Goal: Transaction & Acquisition: Purchase product/service

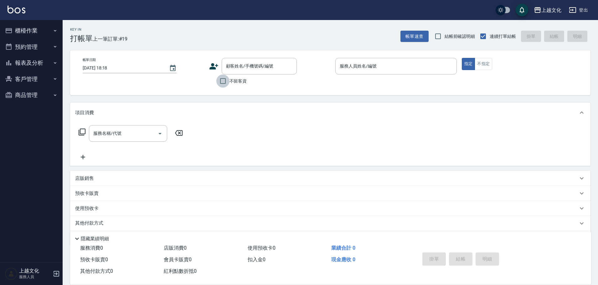
click at [221, 81] on input "不留客資" at bounding box center [222, 81] width 13 height 13
checkbox input "true"
click at [374, 69] on input "服務人員姓名/編號" at bounding box center [396, 66] width 116 height 11
click at [370, 66] on input "服務人員姓名/編號" at bounding box center [396, 66] width 116 height 11
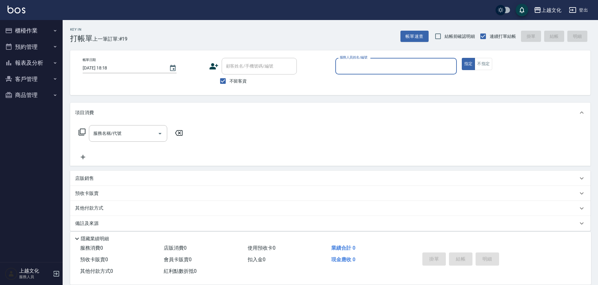
click at [370, 66] on input "服務人員姓名/編號" at bounding box center [396, 66] width 116 height 11
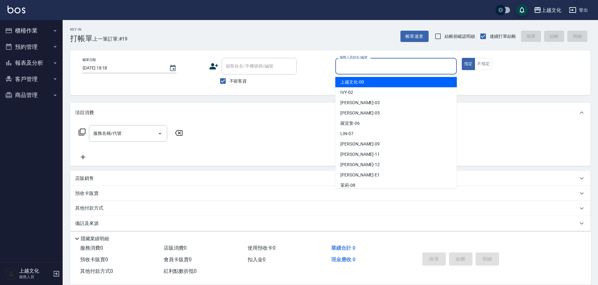
click at [371, 67] on input "服務人員姓名/編號" at bounding box center [396, 66] width 116 height 11
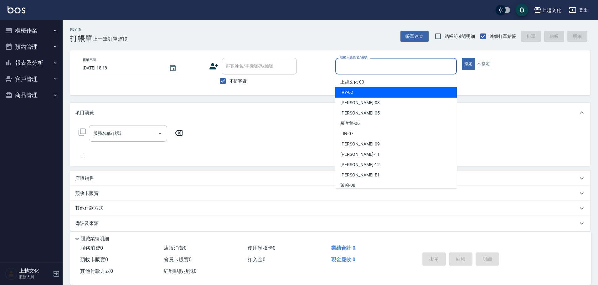
click at [368, 91] on div "IVY -02" at bounding box center [395, 92] width 121 height 10
click at [368, 91] on div "帳單日期 2025/09/06 18:18 顧客姓名/手機號碼/編號 顧客姓名/手機號碼/編號 不留客資 服務人員姓名/編號 服務人員姓名/編號 指定 不指定" at bounding box center [330, 72] width 520 height 45
type input "IVY-02"
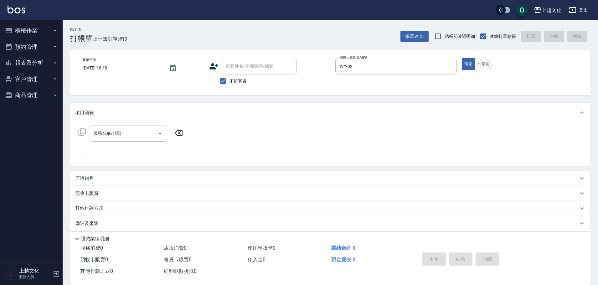
click at [482, 62] on button "不指定" at bounding box center [484, 64] width 18 height 12
click at [84, 130] on icon at bounding box center [82, 132] width 8 height 8
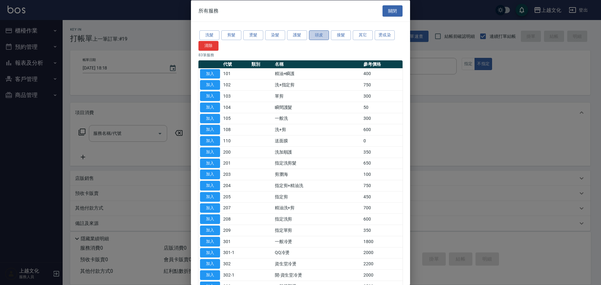
click at [316, 32] on button "頭皮" at bounding box center [319, 35] width 20 height 10
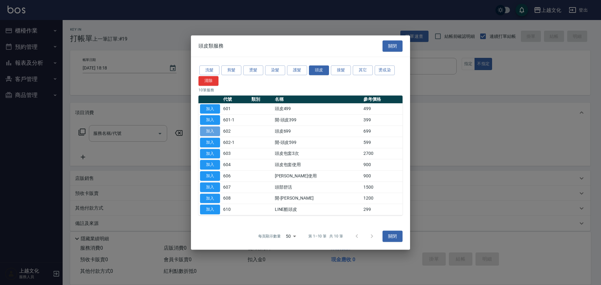
click at [206, 132] on button "加入" at bounding box center [210, 132] width 20 height 10
type input "頭皮699(602)"
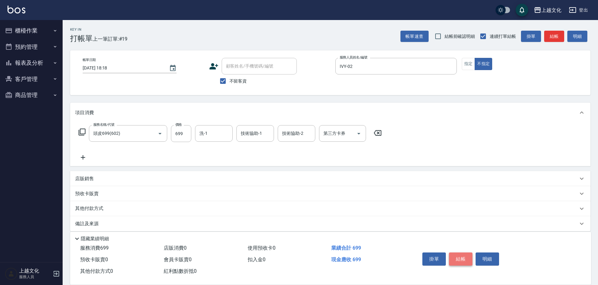
click at [453, 255] on button "結帳" at bounding box center [460, 259] width 23 height 13
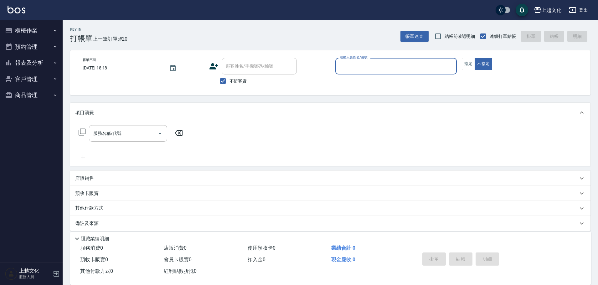
click at [379, 69] on input "服務人員姓名/編號" at bounding box center [396, 66] width 116 height 11
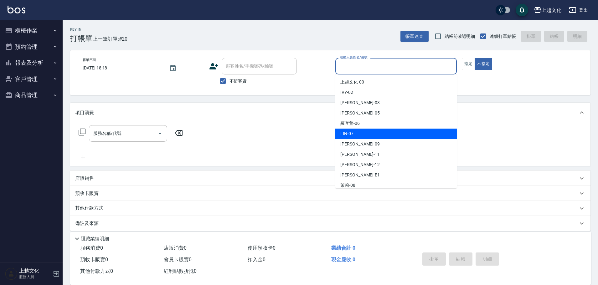
click at [363, 131] on div "[PERSON_NAME] -07" at bounding box center [395, 134] width 121 height 10
type input "[PERSON_NAME]-07"
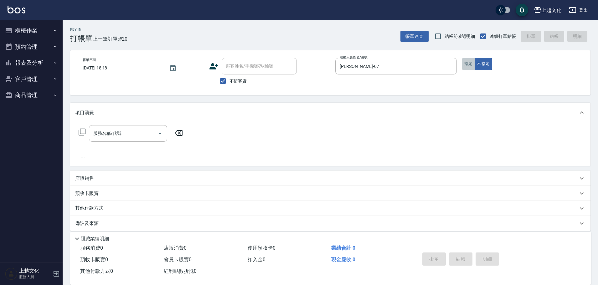
click at [468, 63] on button "指定" at bounding box center [468, 64] width 13 height 12
click at [488, 59] on button "不指定" at bounding box center [484, 64] width 18 height 12
click at [80, 132] on icon at bounding box center [82, 132] width 7 height 7
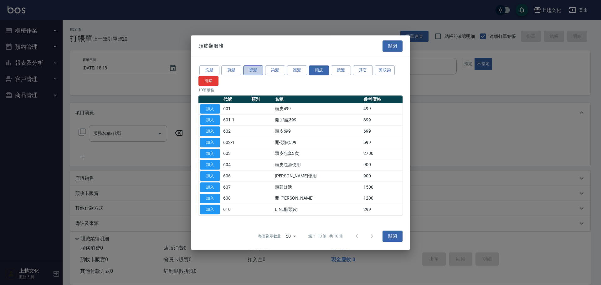
click at [253, 75] on button "燙髮" at bounding box center [253, 70] width 20 height 10
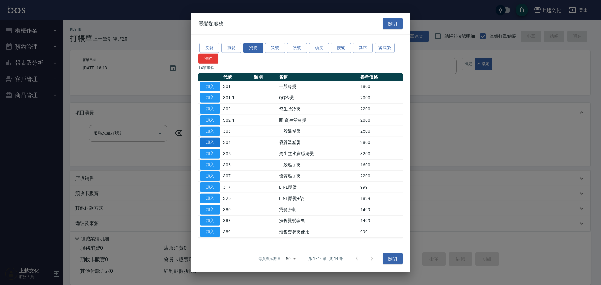
click at [212, 143] on button "加入" at bounding box center [210, 143] width 20 height 10
type input "優質溫塑燙(304)"
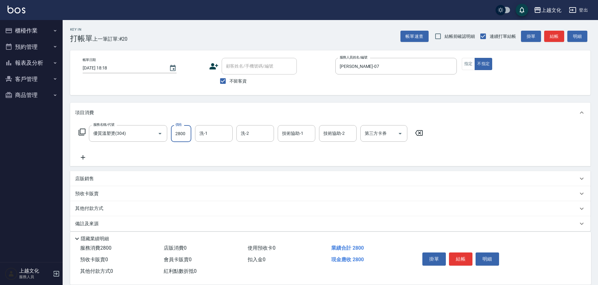
click at [190, 137] on input "2800" at bounding box center [181, 133] width 20 height 17
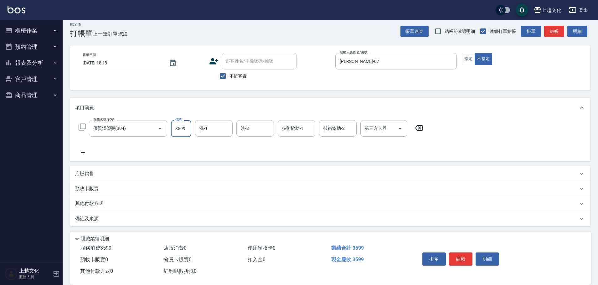
scroll to position [6, 0]
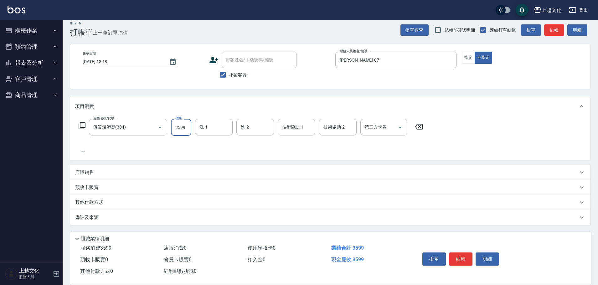
type input "3599"
click at [96, 201] on p "其他付款方式" at bounding box center [90, 202] width 31 height 7
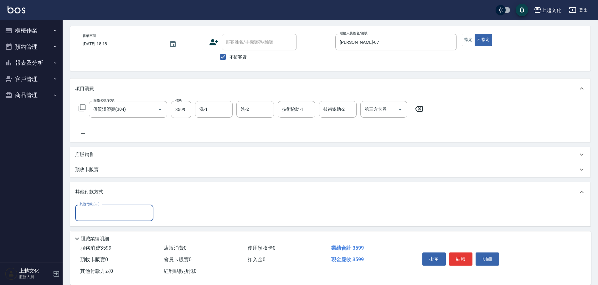
scroll to position [45, 0]
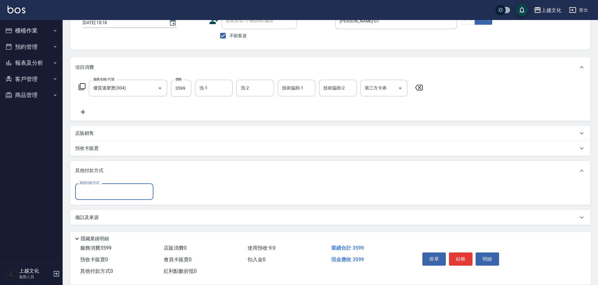
click at [91, 192] on input "其他付款方式" at bounding box center [114, 191] width 73 height 11
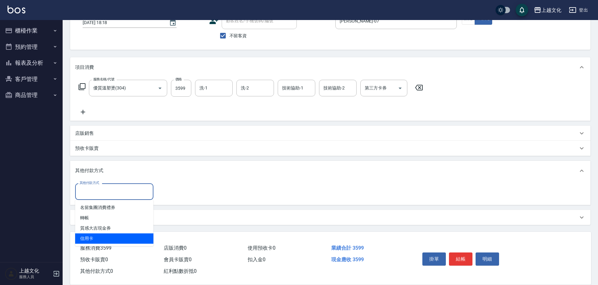
drag, startPoint x: 81, startPoint y: 240, endPoint x: 113, endPoint y: 214, distance: 40.9
click at [81, 240] on span "信用卡" at bounding box center [114, 239] width 78 height 10
type input "信用卡"
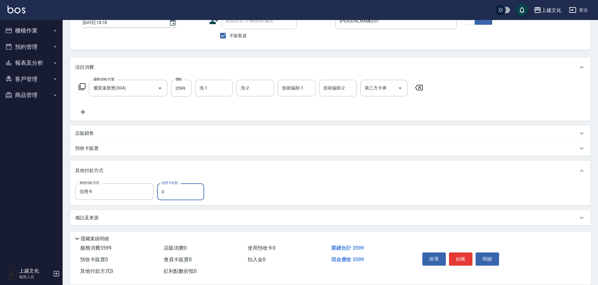
click at [162, 194] on input "0" at bounding box center [180, 191] width 47 height 17
type input "3599"
click at [452, 259] on button "結帳" at bounding box center [460, 259] width 23 height 13
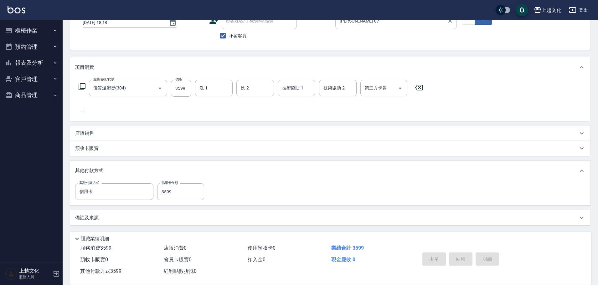
type input "2025/09/06 18:19"
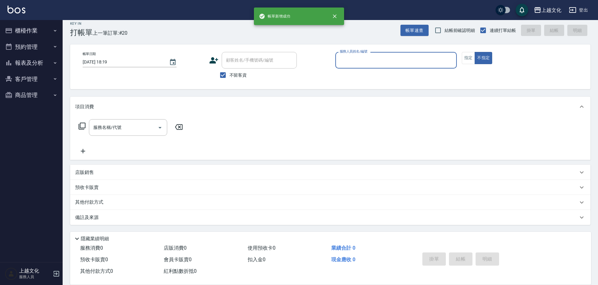
scroll to position [6, 0]
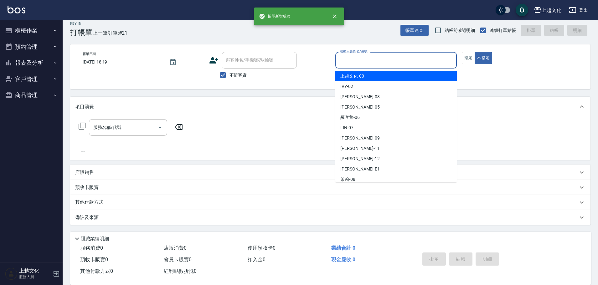
click at [366, 61] on input "服務人員姓名/編號" at bounding box center [396, 60] width 116 height 11
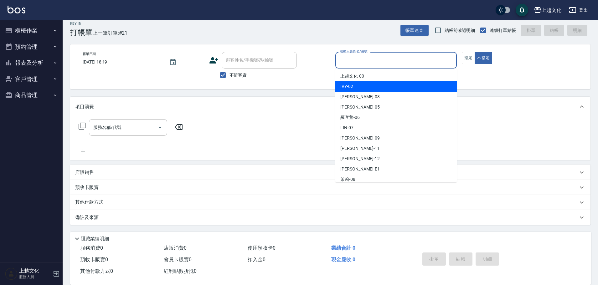
click at [361, 85] on div "IVY -02" at bounding box center [395, 86] width 121 height 10
click at [361, 85] on div "帳單日期 2025/09/06 18:19 顧客姓名/手機號碼/編號 顧客姓名/手機號碼/編號 不留客資 服務人員姓名/編號 服務人員姓名/編號 指定 不指定" at bounding box center [330, 66] width 520 height 45
type input "IVY-02"
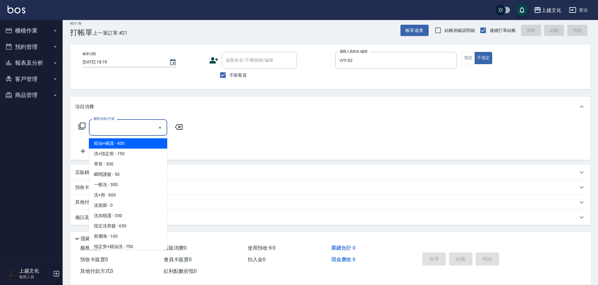
click at [100, 128] on input "服務名稱/代號" at bounding box center [123, 127] width 63 height 11
drag, startPoint x: 112, startPoint y: 126, endPoint x: 113, endPoint y: 138, distance: 12.3
click at [113, 126] on input "服務名稱/代號" at bounding box center [123, 127] width 63 height 11
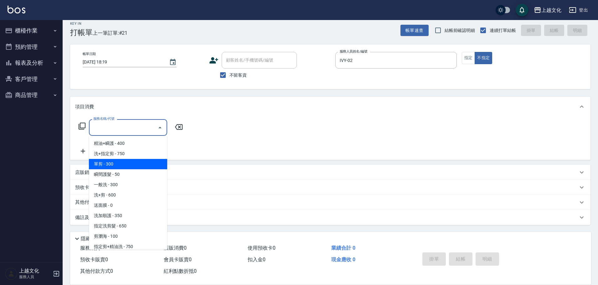
drag, startPoint x: 120, startPoint y: 163, endPoint x: 119, endPoint y: 156, distance: 7.2
click at [120, 163] on span "單剪 - 300" at bounding box center [128, 164] width 78 height 10
type input "單剪(103)"
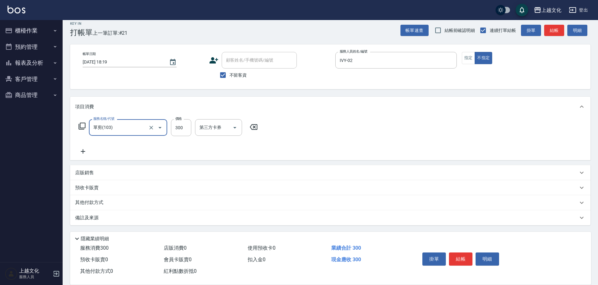
click at [462, 256] on button "結帳" at bounding box center [460, 259] width 23 height 13
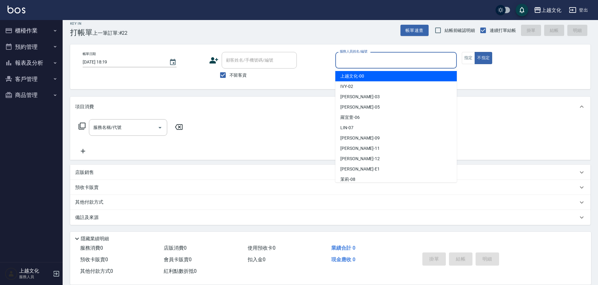
click at [389, 61] on input "服務人員姓名/編號" at bounding box center [396, 60] width 116 height 11
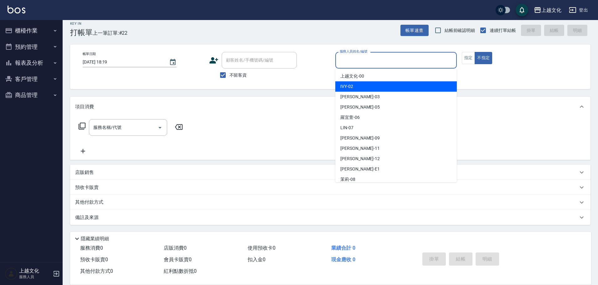
click at [376, 84] on div "IVY -02" at bounding box center [395, 86] width 121 height 10
click at [376, 84] on div "帳單日期 2025/09/06 18:19 顧客姓名/手機號碼/編號 顧客姓名/手機號碼/編號 不留客資 服務人員姓名/編號 服務人員姓名/編號 指定 不指定" at bounding box center [330, 66] width 520 height 45
type input "IVY-02"
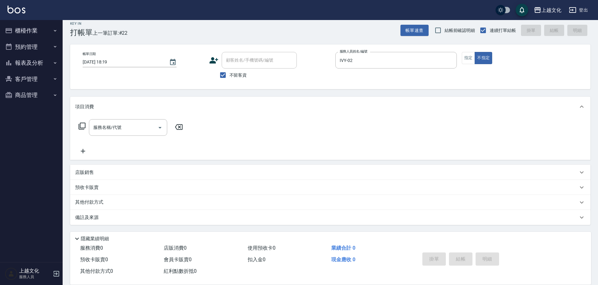
click at [80, 125] on icon at bounding box center [82, 126] width 7 height 7
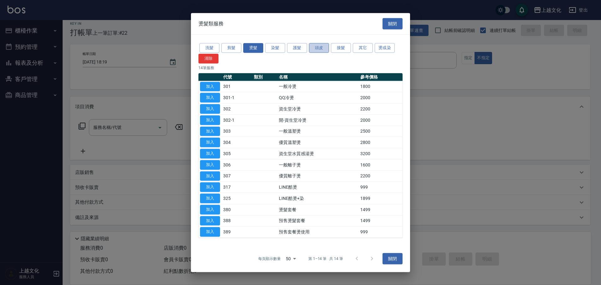
click at [311, 47] on button "頭皮" at bounding box center [319, 48] width 20 height 10
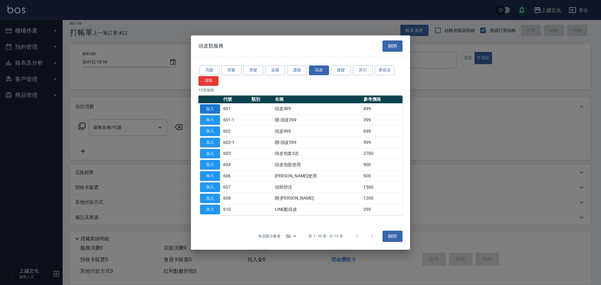
click at [213, 107] on button "加入" at bounding box center [210, 109] width 20 height 10
type input "頭皮499(601)"
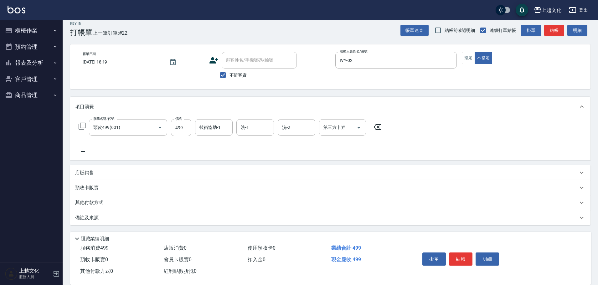
click at [84, 152] on icon at bounding box center [83, 152] width 16 height 8
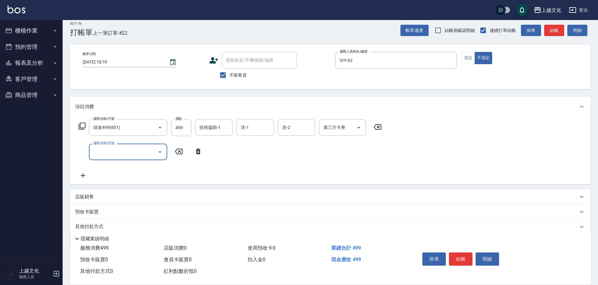
click at [118, 152] on input "服務名稱/代號" at bounding box center [123, 152] width 63 height 11
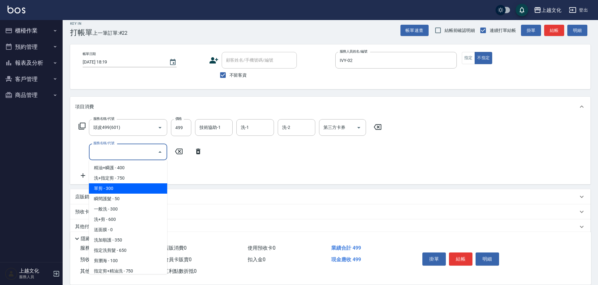
click at [138, 189] on span "單剪 - 300" at bounding box center [128, 188] width 78 height 10
type input "單剪(103)"
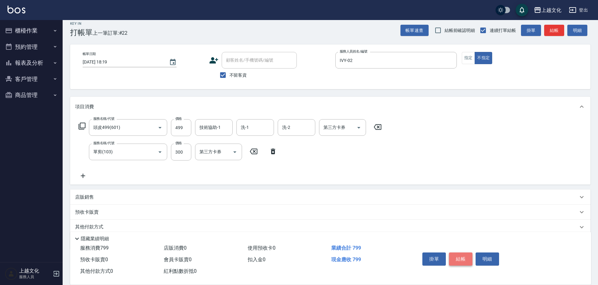
click at [454, 258] on button "結帳" at bounding box center [460, 259] width 23 height 13
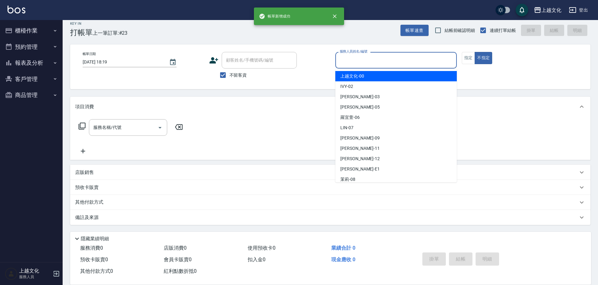
click at [389, 62] on input "服務人員姓名/編號" at bounding box center [396, 60] width 116 height 11
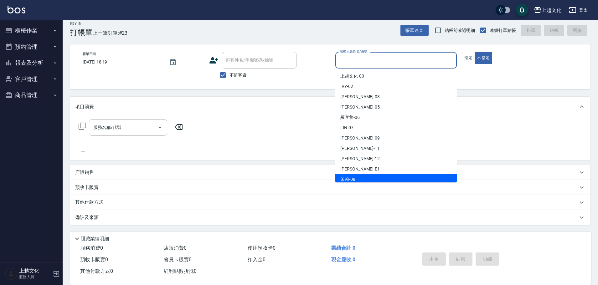
click at [370, 175] on div "茉莉 -08" at bounding box center [395, 179] width 121 height 10
type input "茉莉-08"
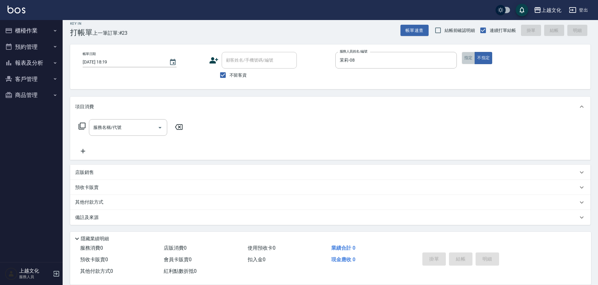
click at [467, 57] on button "指定" at bounding box center [468, 58] width 13 height 12
click at [82, 124] on icon at bounding box center [82, 126] width 8 height 8
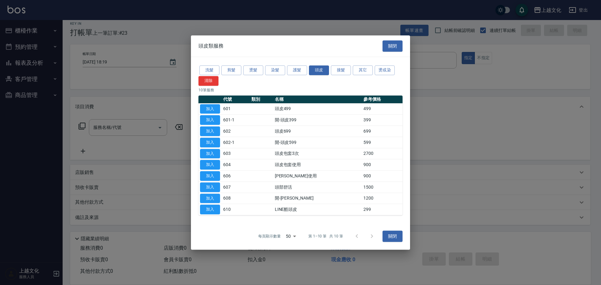
drag, startPoint x: 279, startPoint y: 71, endPoint x: 249, endPoint y: 83, distance: 32.2
click at [278, 71] on button "染髮" at bounding box center [275, 70] width 20 height 10
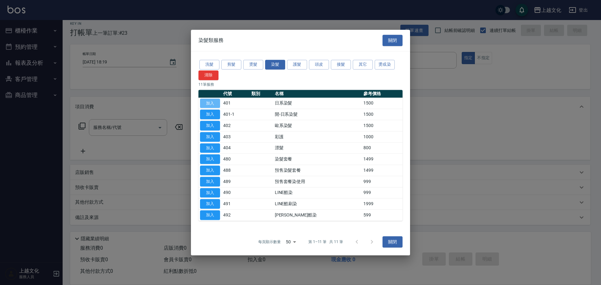
drag, startPoint x: 216, startPoint y: 101, endPoint x: 214, endPoint y: 98, distance: 3.9
click at [216, 102] on button "加入" at bounding box center [210, 104] width 20 height 10
type input "日系染髮(401)"
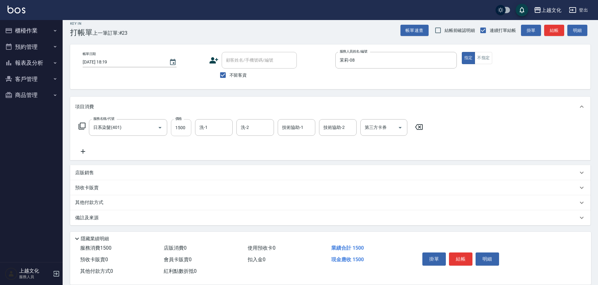
click at [185, 132] on input "1500" at bounding box center [181, 127] width 20 height 17
type input "2599"
click at [211, 126] on input "洗-1" at bounding box center [214, 127] width 32 height 11
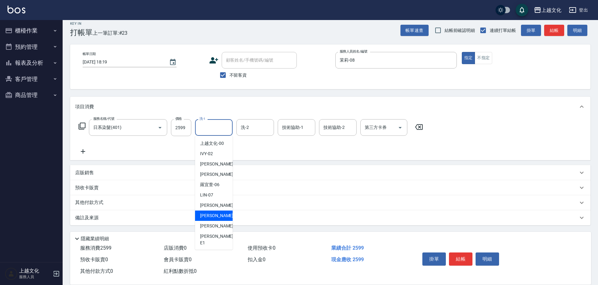
click at [212, 217] on span "[PERSON_NAME] -11" at bounding box center [219, 216] width 39 height 7
type input "[PERSON_NAME]-11"
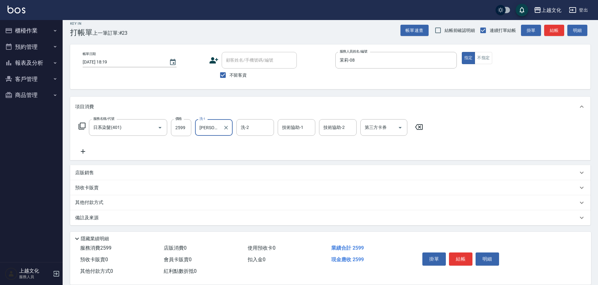
drag, startPoint x: 83, startPoint y: 153, endPoint x: 80, endPoint y: 132, distance: 20.9
click at [83, 152] on icon at bounding box center [83, 151] width 4 height 4
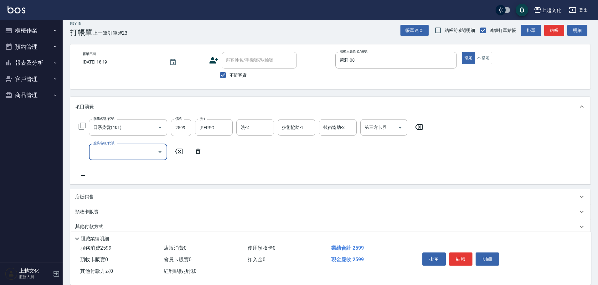
click at [80, 126] on icon at bounding box center [82, 126] width 8 height 8
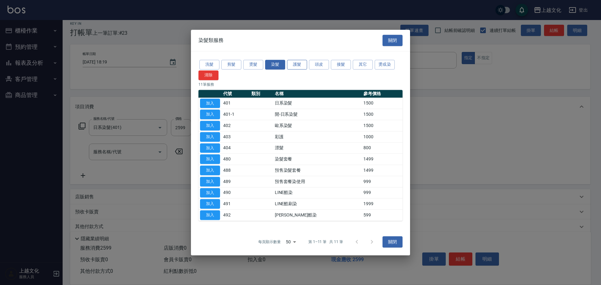
click at [297, 65] on button "護髮" at bounding box center [297, 65] width 20 height 10
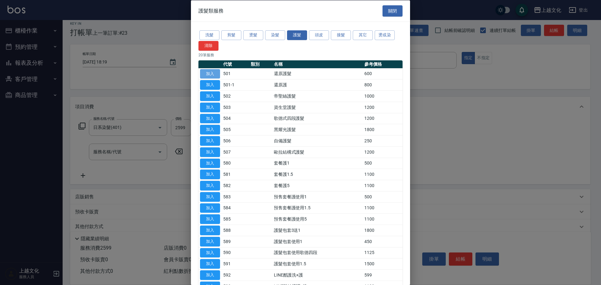
click at [215, 72] on button "加入" at bounding box center [210, 74] width 20 height 10
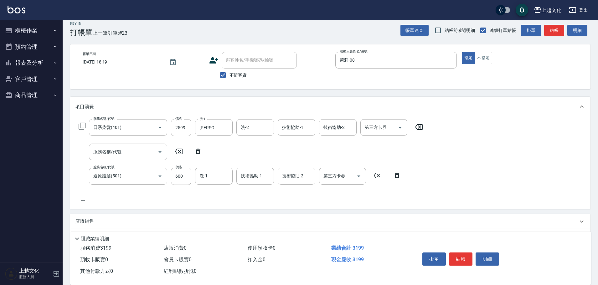
click at [199, 149] on icon at bounding box center [198, 152] width 16 height 8
type input "還原護髮(501)"
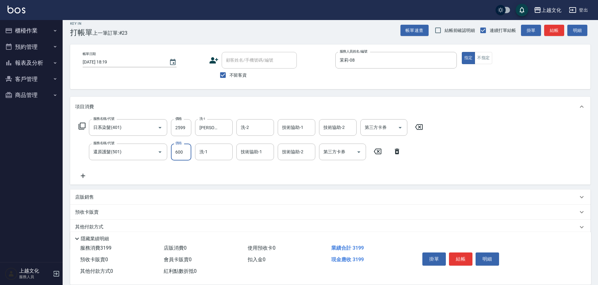
click at [182, 157] on input "600" at bounding box center [181, 152] width 20 height 17
drag, startPoint x: 207, startPoint y: 158, endPoint x: 210, endPoint y: 156, distance: 3.8
click at [208, 158] on div "洗-1" at bounding box center [214, 152] width 38 height 17
type input "0"
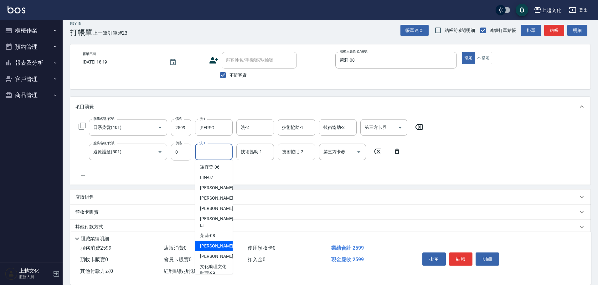
scroll to position [42, 0]
click at [216, 199] on span "[PERSON_NAME] -11" at bounding box center [219, 198] width 39 height 7
type input "[PERSON_NAME]-11"
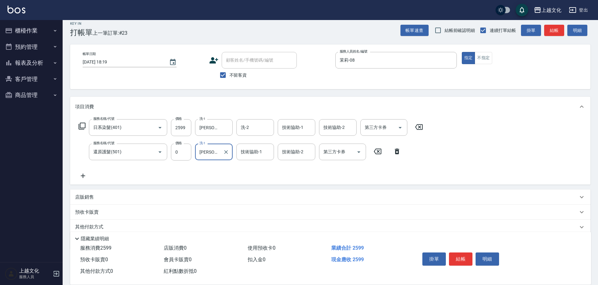
click at [458, 256] on button "結帳" at bounding box center [460, 259] width 23 height 13
click at [458, 256] on div "掛單 結帳 明細" at bounding box center [461, 260] width 82 height 20
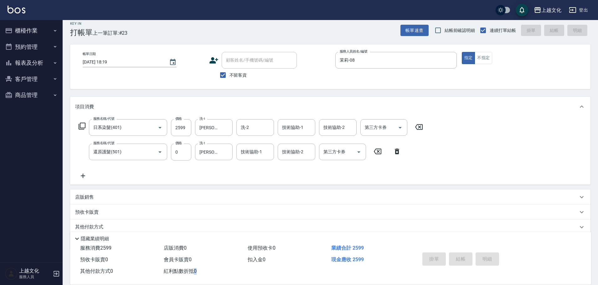
type input "2025/09/06 18:20"
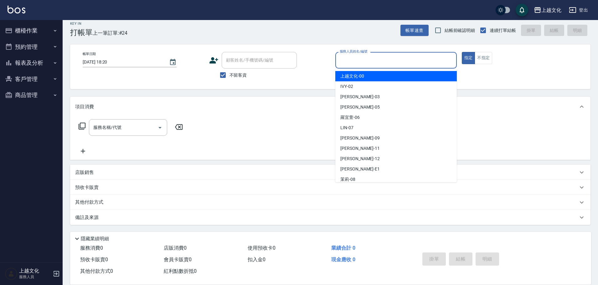
click at [367, 58] on input "服務人員姓名/編號" at bounding box center [396, 60] width 116 height 11
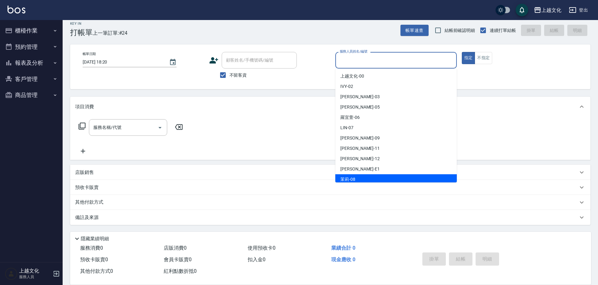
click at [363, 176] on div "茉莉 -08" at bounding box center [395, 179] width 121 height 10
type input "茉莉-08"
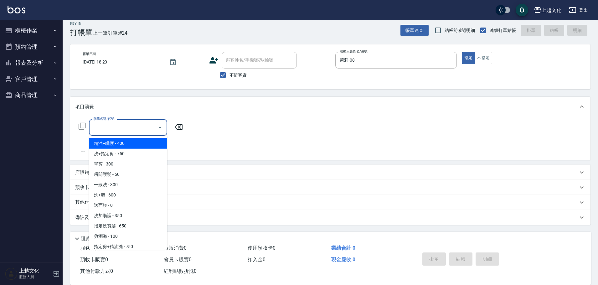
click at [123, 131] on input "服務名稱/代號" at bounding box center [123, 127] width 63 height 11
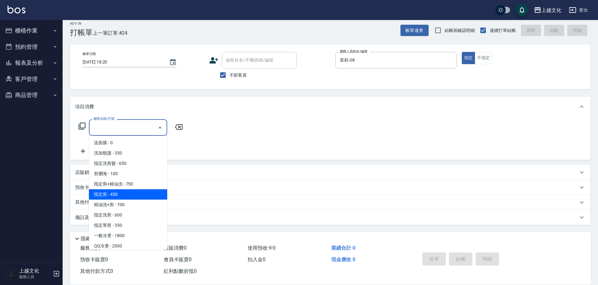
click at [132, 194] on span "指定剪 - 450" at bounding box center [128, 194] width 78 height 10
type input "指定剪(205)"
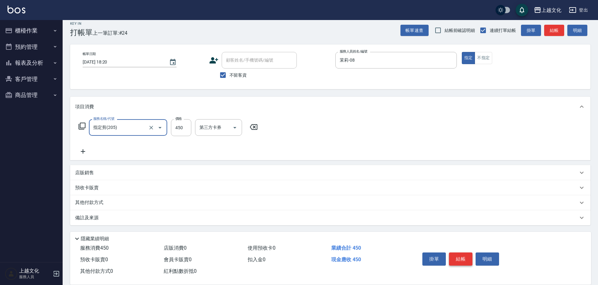
click at [458, 253] on button "結帳" at bounding box center [460, 259] width 23 height 13
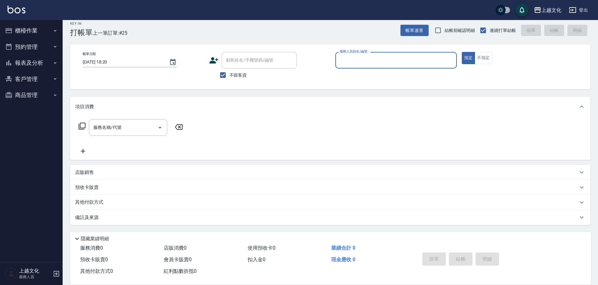
click at [383, 59] on input "服務人員姓名/編號" at bounding box center [396, 60] width 116 height 11
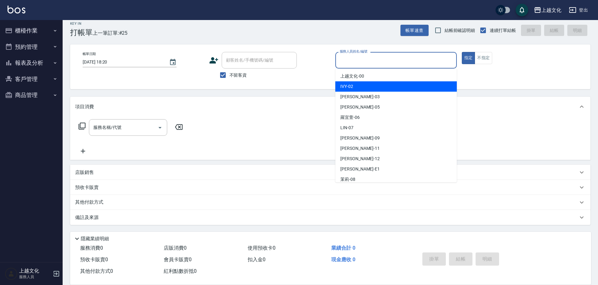
click at [360, 85] on div "IVY -02" at bounding box center [395, 86] width 121 height 10
type input "IVY-02"
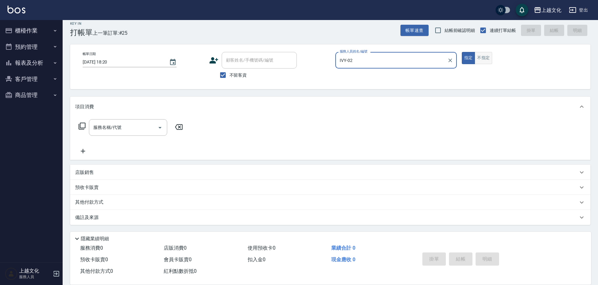
click at [483, 56] on button "不指定" at bounding box center [484, 58] width 18 height 12
click at [81, 127] on icon at bounding box center [82, 126] width 8 height 8
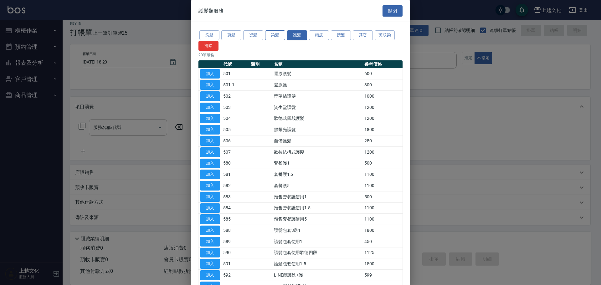
click at [272, 36] on button "染髮" at bounding box center [275, 35] width 20 height 10
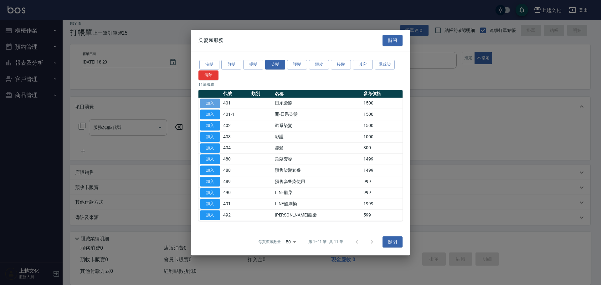
click at [203, 104] on button "加入" at bounding box center [210, 104] width 20 height 10
type input "日系染髮(401)"
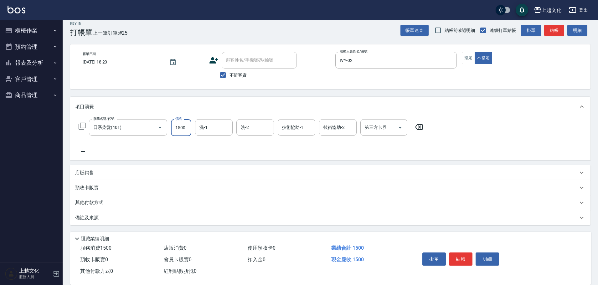
click at [183, 133] on input "1500" at bounding box center [181, 127] width 20 height 17
type input "2299"
click at [462, 257] on button "結帳" at bounding box center [460, 259] width 23 height 13
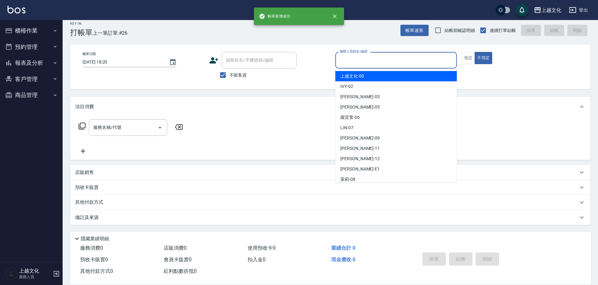
click at [389, 63] on input "服務人員姓名/編號" at bounding box center [396, 60] width 116 height 11
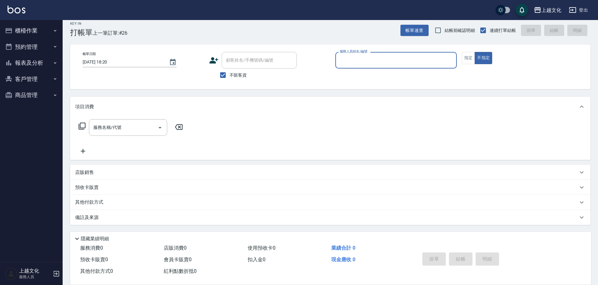
click at [369, 62] on input "服務人員姓名/編號" at bounding box center [396, 60] width 116 height 11
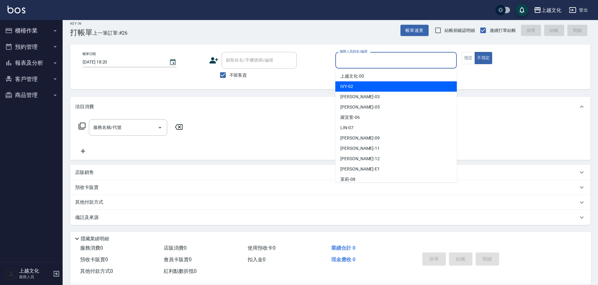
drag, startPoint x: 362, startPoint y: 84, endPoint x: 412, endPoint y: 68, distance: 52.3
click at [362, 84] on div "IVY -02" at bounding box center [395, 86] width 121 height 10
type input "IVY-02"
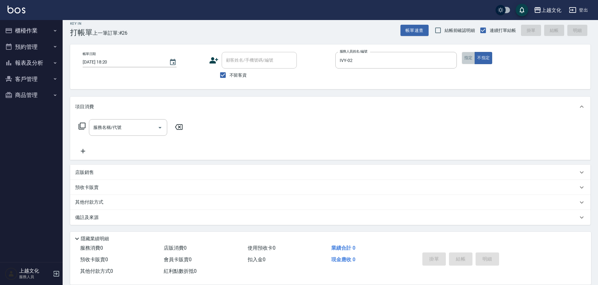
click at [469, 60] on button "指定" at bounding box center [468, 58] width 13 height 12
drag, startPoint x: 136, startPoint y: 121, endPoint x: 126, endPoint y: 134, distance: 15.8
click at [133, 124] on div "服務名稱/代號" at bounding box center [128, 127] width 78 height 17
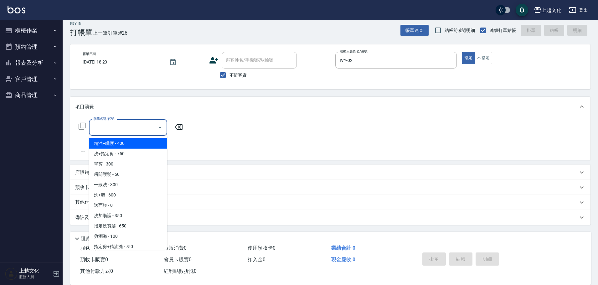
click at [123, 138] on ul "精油+瞬護 - 400 洗+指定剪 - 750 單剪 - 300 瞬間護髮 - 50 一般洗 - 300 洗+剪 - 600 送面膜 - 0 洗加順護 - 3…" at bounding box center [128, 193] width 78 height 114
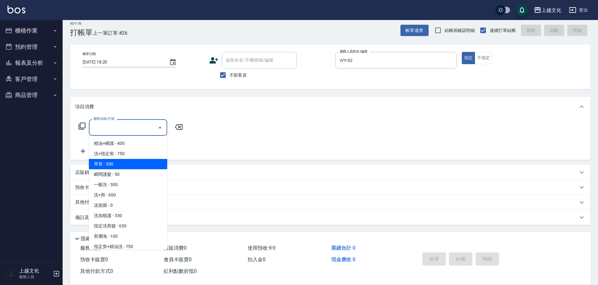
click at [117, 160] on span "單剪 - 300" at bounding box center [128, 164] width 78 height 10
type input "單剪(103)"
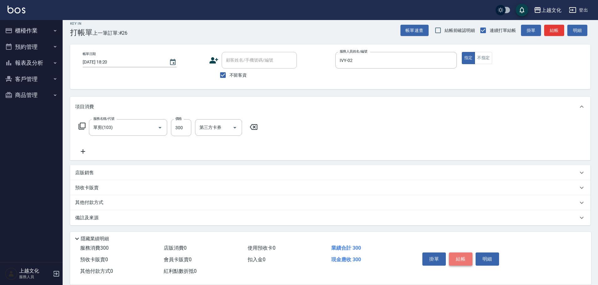
click at [458, 259] on button "結帳" at bounding box center [460, 259] width 23 height 13
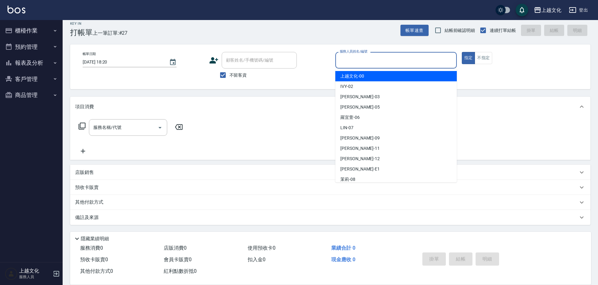
click at [403, 62] on input "服務人員姓名/編號" at bounding box center [396, 60] width 116 height 11
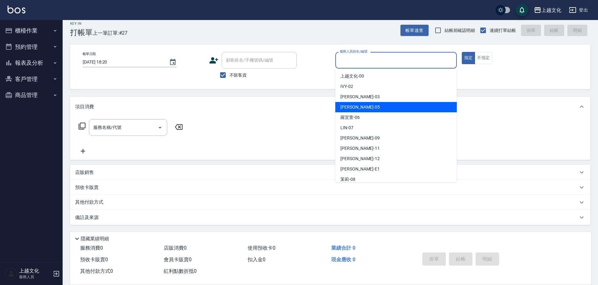
click at [364, 105] on div "[PERSON_NAME] -05" at bounding box center [395, 107] width 121 height 10
type input "[PERSON_NAME]-05"
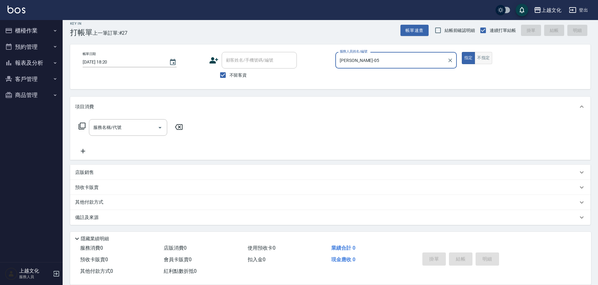
click at [482, 60] on button "不指定" at bounding box center [484, 58] width 18 height 12
click at [83, 127] on icon at bounding box center [82, 126] width 8 height 8
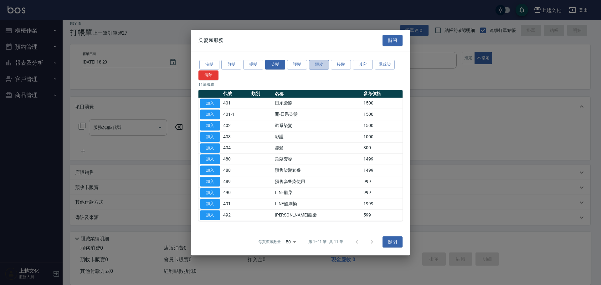
click at [320, 62] on button "頭皮" at bounding box center [319, 65] width 20 height 10
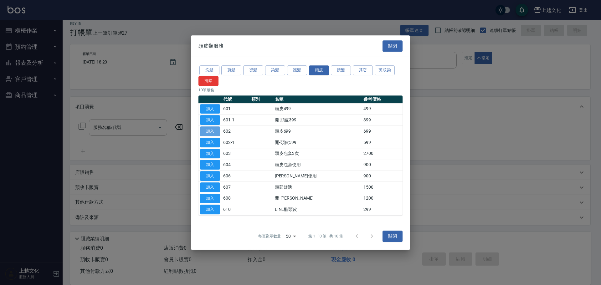
click at [214, 129] on button "加入" at bounding box center [210, 132] width 20 height 10
type input "頭皮699(602)"
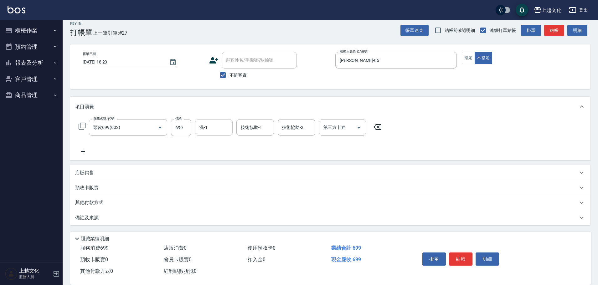
click at [210, 130] on input "洗-1" at bounding box center [214, 127] width 32 height 11
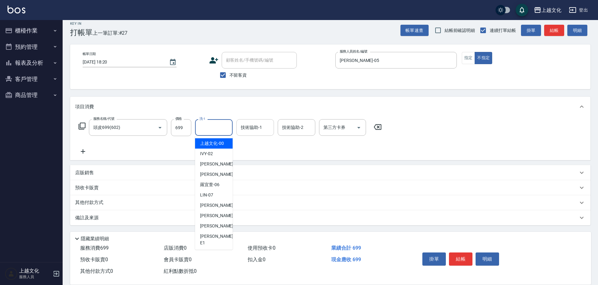
drag, startPoint x: 202, startPoint y: 145, endPoint x: 266, endPoint y: 133, distance: 64.7
click at [203, 144] on span "上越文化 -00" at bounding box center [212, 143] width 24 height 7
type input "上越文化-00"
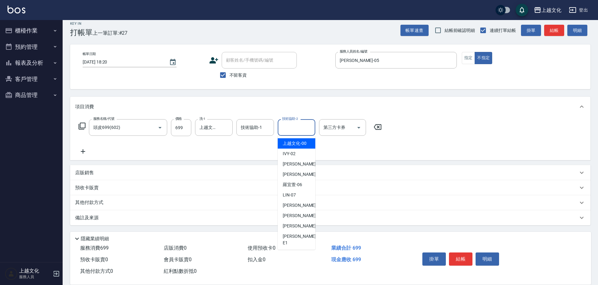
click at [287, 128] on input "技術協助-2" at bounding box center [297, 127] width 32 height 11
drag, startPoint x: 293, startPoint y: 144, endPoint x: 307, endPoint y: 148, distance: 14.6
click at [293, 144] on span "上越文化 -00" at bounding box center [295, 143] width 24 height 7
type input "上越文化-00"
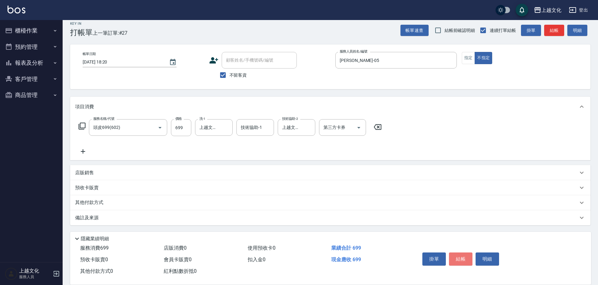
drag, startPoint x: 457, startPoint y: 253, endPoint x: 457, endPoint y: 257, distance: 3.8
click at [457, 257] on button "結帳" at bounding box center [460, 259] width 23 height 13
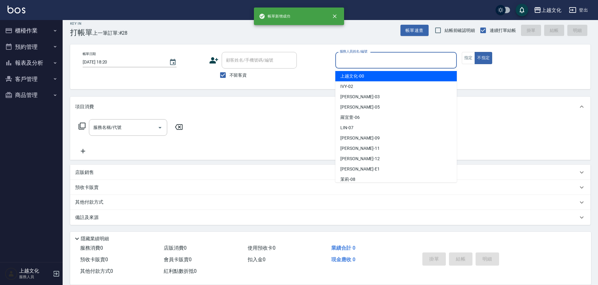
click at [358, 61] on input "服務人員姓名/編號" at bounding box center [396, 60] width 116 height 11
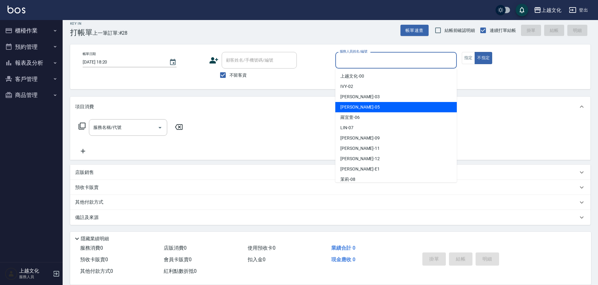
drag, startPoint x: 370, startPoint y: 104, endPoint x: 418, endPoint y: 86, distance: 50.5
click at [371, 104] on div "[PERSON_NAME] -05" at bounding box center [395, 107] width 121 height 10
type input "[PERSON_NAME]-05"
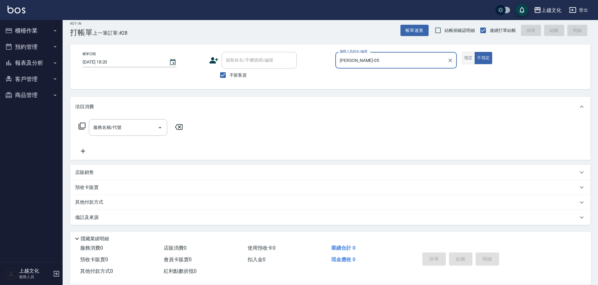
click at [467, 58] on button "指定" at bounding box center [468, 58] width 13 height 12
click at [82, 125] on icon at bounding box center [82, 126] width 8 height 8
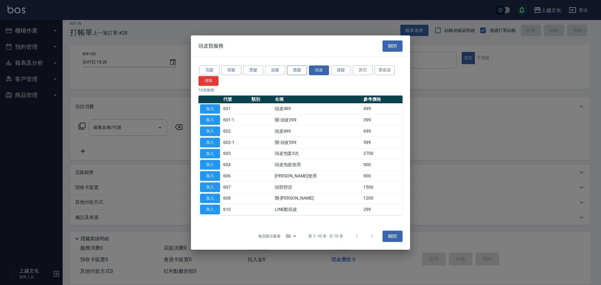
click at [298, 71] on button "護髮" at bounding box center [297, 70] width 20 height 10
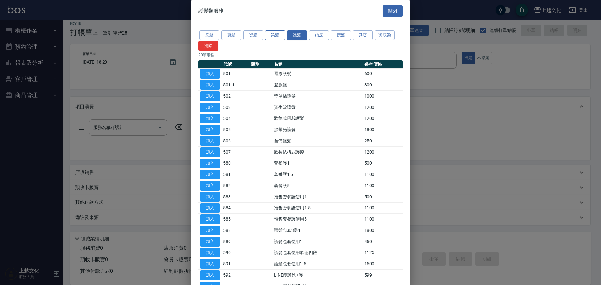
click at [274, 39] on button "染髮" at bounding box center [275, 35] width 20 height 10
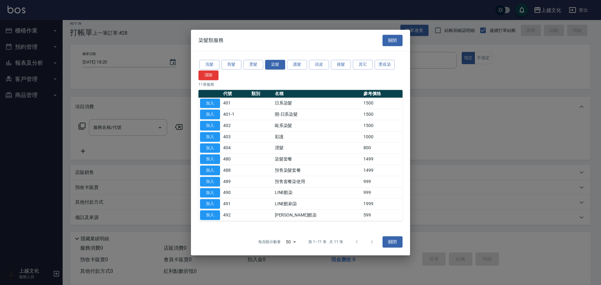
drag, startPoint x: 203, startPoint y: 103, endPoint x: 202, endPoint y: 107, distance: 4.2
click at [203, 103] on button "加入" at bounding box center [210, 104] width 20 height 10
type input "日系染髮(401)"
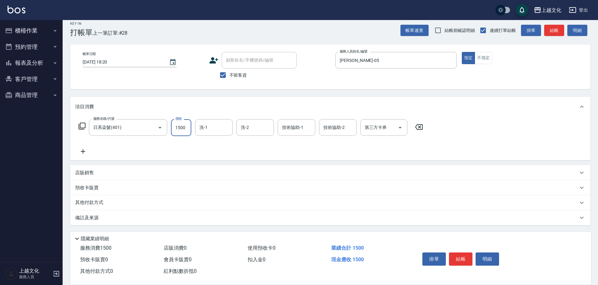
click at [188, 128] on input "1500" at bounding box center [181, 127] width 20 height 17
type input "2999"
click at [84, 150] on icon at bounding box center [83, 152] width 16 height 8
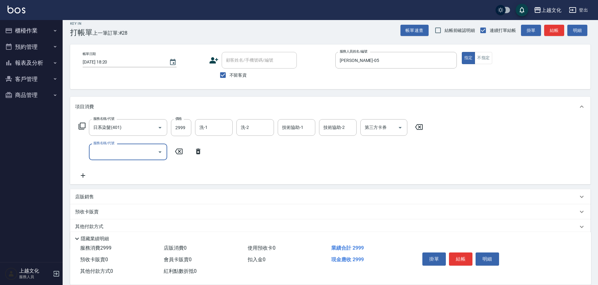
click at [108, 152] on input "服務名稱/代號" at bounding box center [123, 152] width 63 height 11
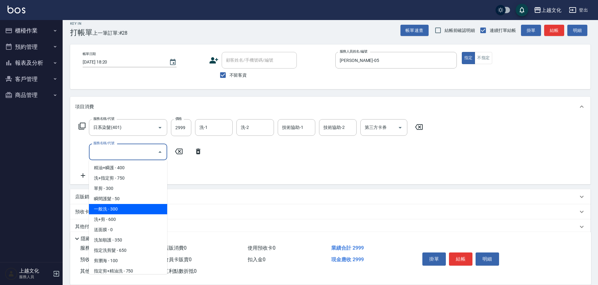
click at [121, 210] on span "一般洗 - 300" at bounding box center [128, 209] width 78 height 10
type input "一般洗(105)"
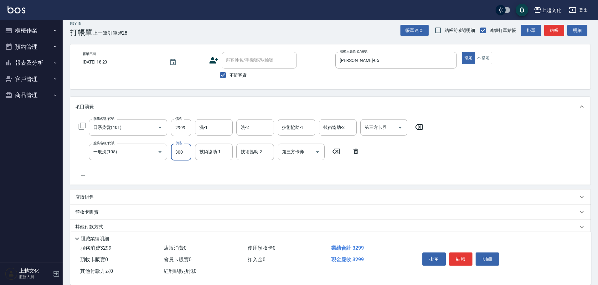
click at [174, 156] on input "300" at bounding box center [181, 152] width 20 height 17
type input "0"
drag, startPoint x: 199, startPoint y: 153, endPoint x: 202, endPoint y: 155, distance: 3.3
click at [200, 153] on input "技術協助-1" at bounding box center [214, 152] width 32 height 11
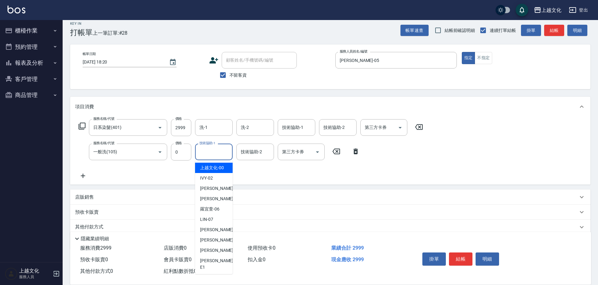
click at [209, 167] on span "上越文化 -00" at bounding box center [212, 168] width 24 height 7
type input "上越文化-00"
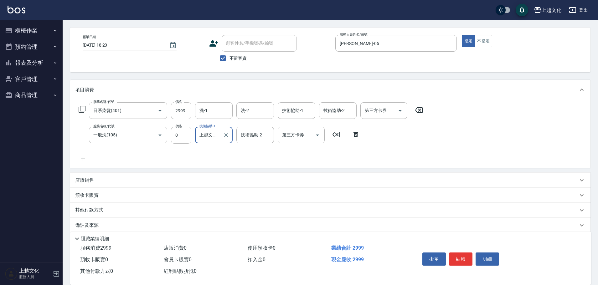
scroll to position [31, 0]
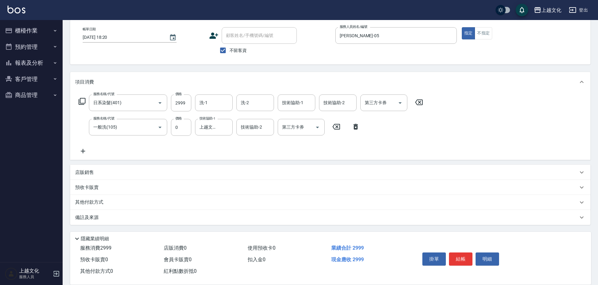
click at [91, 200] on p "其他付款方式" at bounding box center [90, 202] width 31 height 7
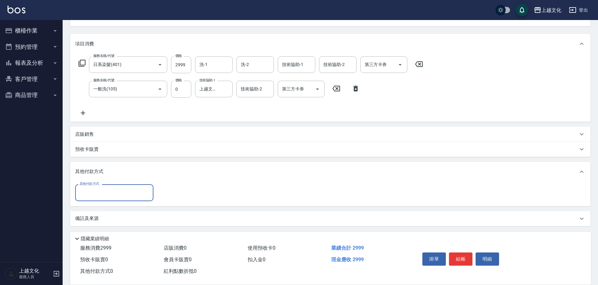
scroll to position [70, 0]
click at [120, 192] on input "其他付款方式" at bounding box center [114, 191] width 73 height 11
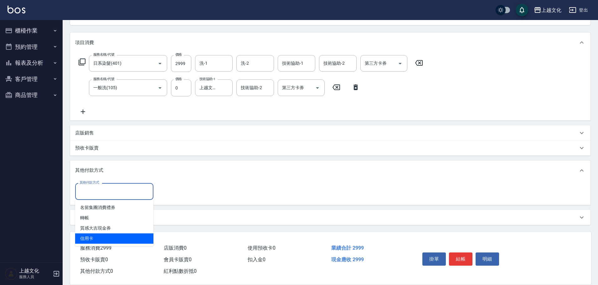
click at [98, 240] on span "信用卡" at bounding box center [114, 239] width 78 height 10
type input "信用卡"
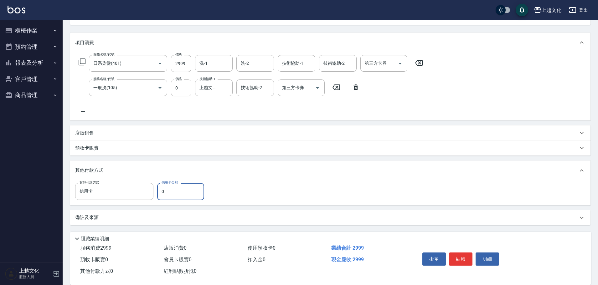
click at [162, 194] on input "0" at bounding box center [180, 191] width 47 height 17
type input "2999"
click at [463, 254] on button "結帳" at bounding box center [460, 259] width 23 height 13
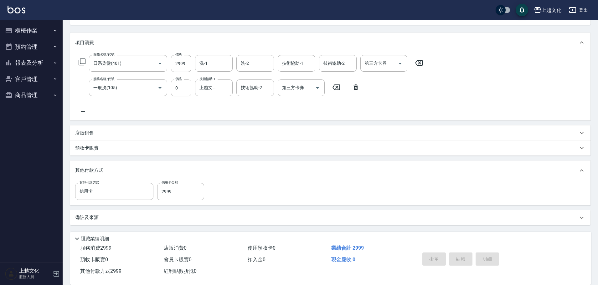
type input "2025/09/06 18:21"
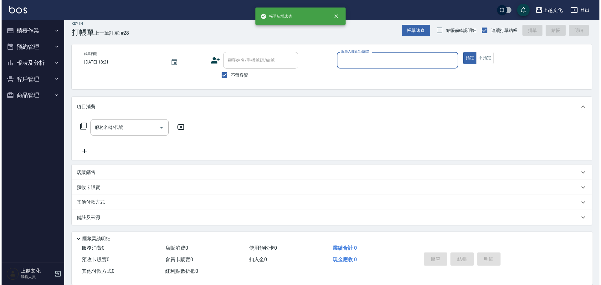
scroll to position [6, 0]
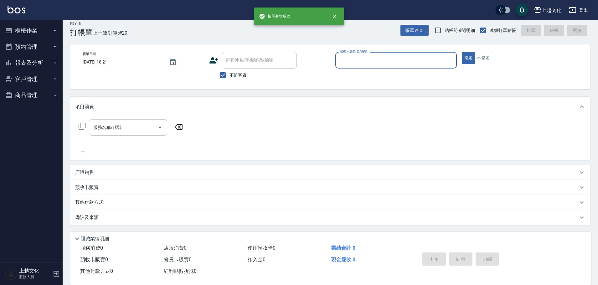
click at [371, 61] on input "服務人員姓名/編號" at bounding box center [396, 60] width 116 height 11
click at [364, 62] on input "服務人員姓名/編號" at bounding box center [396, 60] width 116 height 11
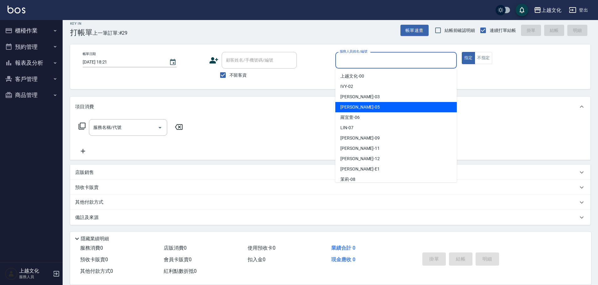
click at [363, 104] on div "[PERSON_NAME] -05" at bounding box center [395, 107] width 121 height 10
type input "[PERSON_NAME]-05"
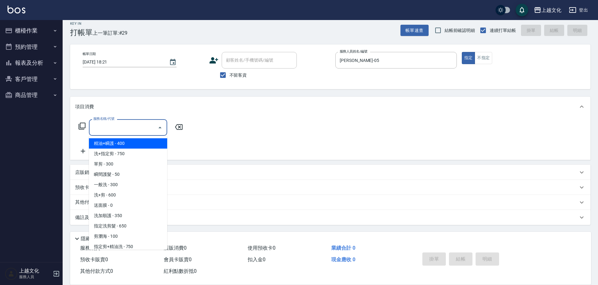
click at [121, 132] on input "服務名稱/代號" at bounding box center [123, 127] width 63 height 11
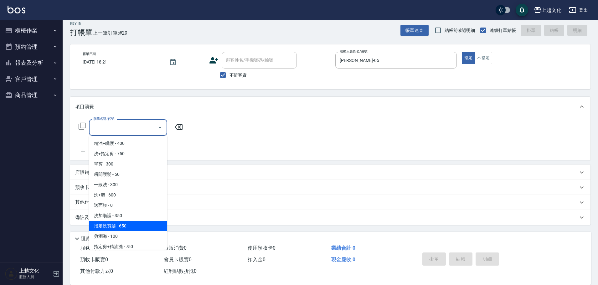
click at [141, 223] on span "指定洗剪髮 - 650" at bounding box center [128, 226] width 78 height 10
type input "指定洗剪髮(201)"
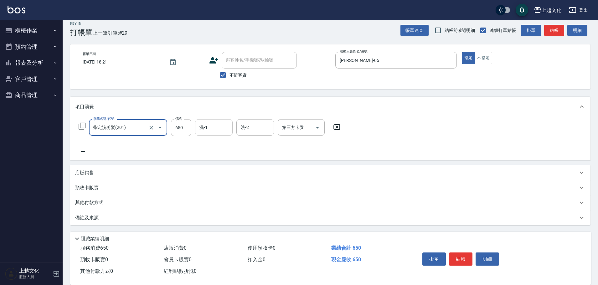
click at [210, 131] on input "洗-1" at bounding box center [214, 127] width 32 height 11
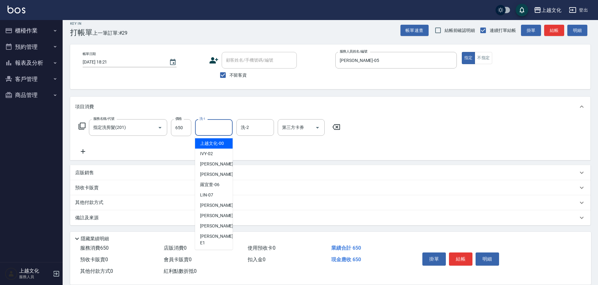
click at [211, 142] on span "上越文化 -00" at bounding box center [212, 143] width 24 height 7
type input "上越文化-00"
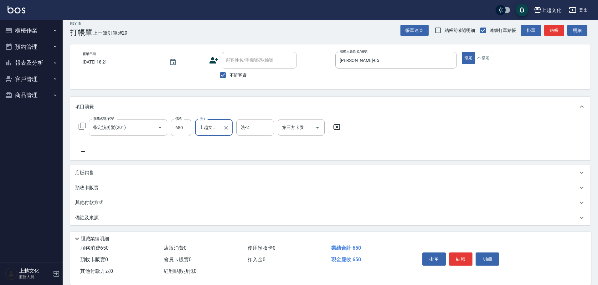
click at [456, 256] on button "結帳" at bounding box center [460, 259] width 23 height 13
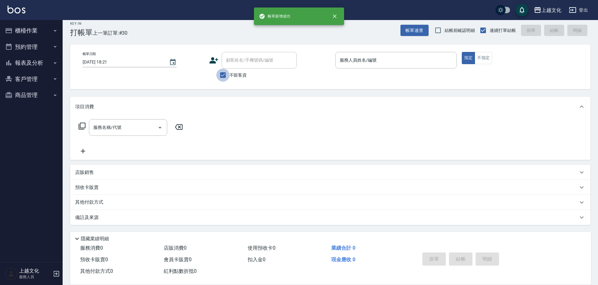
click at [224, 75] on input "不留客資" at bounding box center [222, 75] width 13 height 13
checkbox input "false"
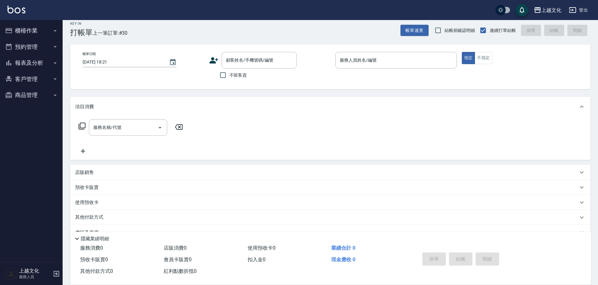
click at [212, 62] on icon at bounding box center [213, 60] width 9 height 6
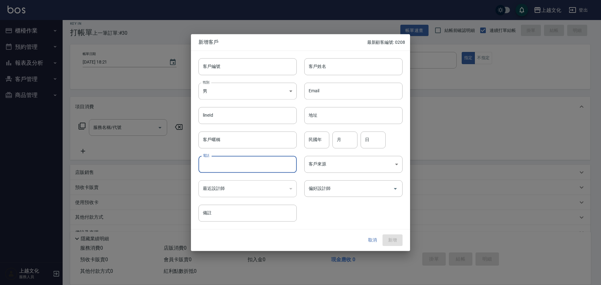
click at [209, 162] on input "電話" at bounding box center [248, 164] width 98 height 17
type input "0988749850"
click at [212, 66] on input "客戶編號" at bounding box center [248, 66] width 98 height 17
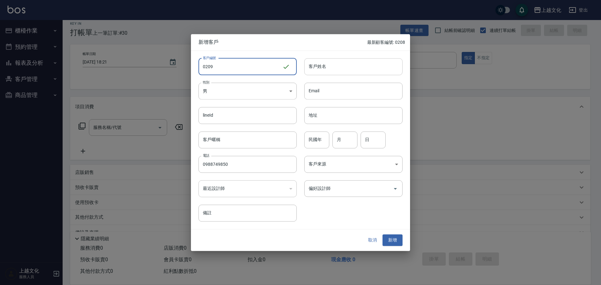
type input "0209"
click at [329, 70] on input "客戶姓名" at bounding box center [353, 66] width 98 height 17
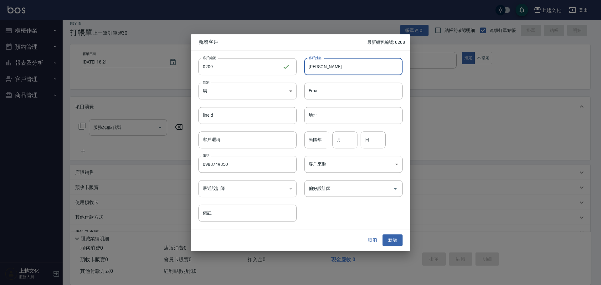
type input "[PERSON_NAME]"
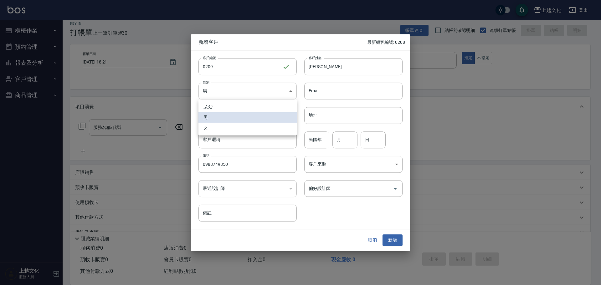
click at [248, 92] on body "上越文化 登出 櫃檯作業 打帳單 帳單列表 現金收支登錄 高階收支登錄 材料自購登錄 每日結帳 排班表 現場電腦打卡 預約管理 預約管理 單日預約紀錄 單週預…" at bounding box center [300, 147] width 601 height 306
click at [248, 92] on div at bounding box center [300, 142] width 601 height 285
click at [227, 96] on body "上越文化 登出 櫃檯作業 打帳單 帳單列表 現金收支登錄 高階收支登錄 材料自購登錄 每日結帳 排班表 現場電腦打卡 預約管理 預約管理 單日預約紀錄 單週預…" at bounding box center [300, 147] width 601 height 306
click at [228, 126] on li "女" at bounding box center [248, 128] width 98 height 10
type input "FEMALE"
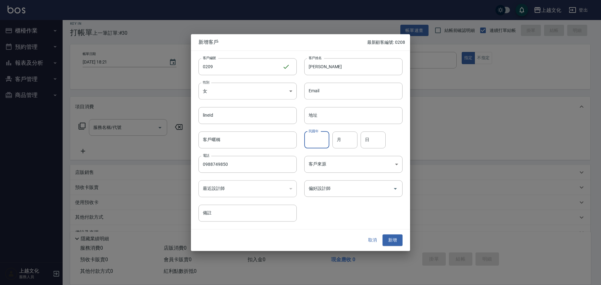
click at [313, 144] on input "民國年" at bounding box center [316, 140] width 25 height 17
type input "84"
type input "10"
type input "11"
click at [334, 189] on input "偏好設計師" at bounding box center [348, 188] width 83 height 11
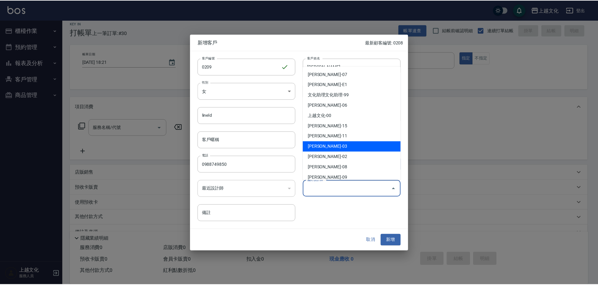
scroll to position [31, 0]
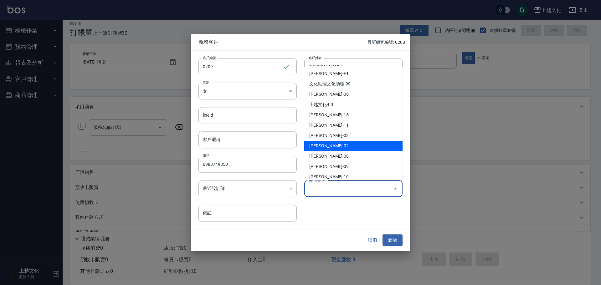
click at [341, 145] on li "陳柔佑-02" at bounding box center [353, 146] width 98 height 10
type input "陳柔佑"
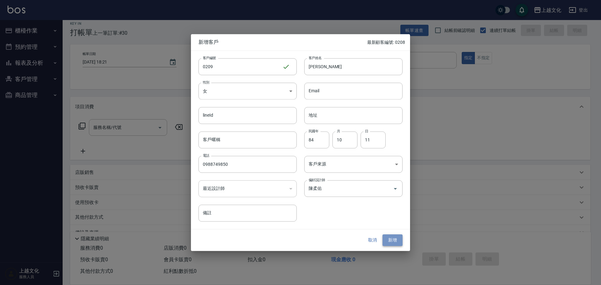
click at [387, 240] on button "新增" at bounding box center [393, 241] width 20 height 12
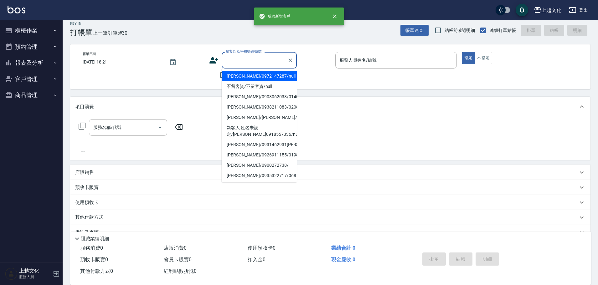
click at [234, 64] on input "顧客姓名/手機號碼/編號" at bounding box center [255, 60] width 60 height 11
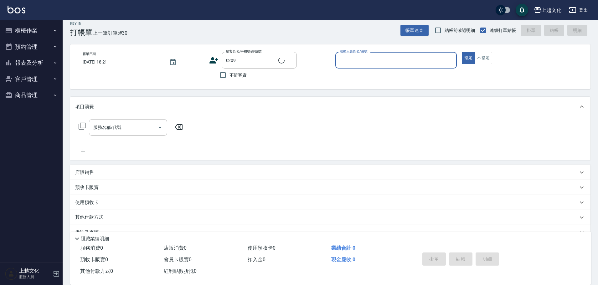
type input "陳心容/0988749850/0209"
type input "IVY-02"
click at [82, 124] on icon at bounding box center [82, 126] width 8 height 8
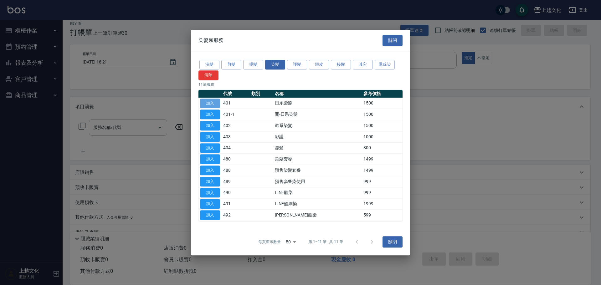
click at [211, 101] on button "加入" at bounding box center [210, 104] width 20 height 10
type input "日系染髮(401)"
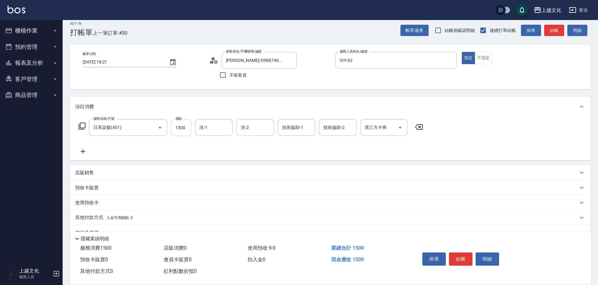
click at [183, 134] on input "1500" at bounding box center [181, 127] width 20 height 17
type input "2499"
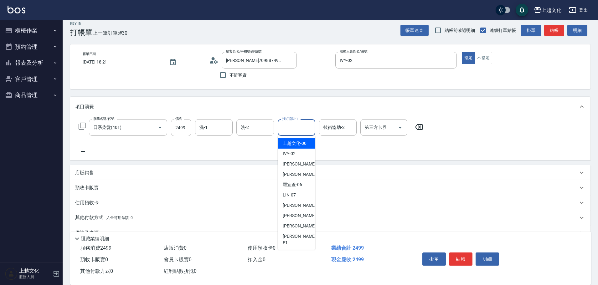
click at [295, 127] on input "技術協助-1" at bounding box center [297, 127] width 32 height 11
click at [293, 218] on span "[PERSON_NAME] -11" at bounding box center [302, 216] width 39 height 7
type input "[PERSON_NAME]-11"
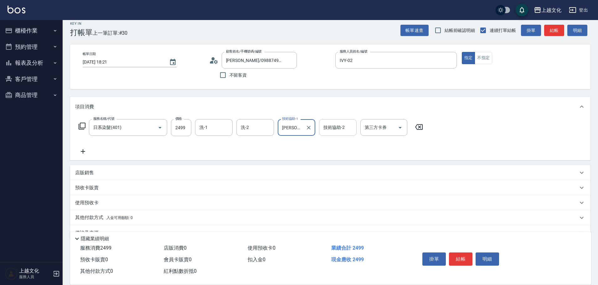
click at [341, 128] on input "技術協助-2" at bounding box center [338, 127] width 32 height 11
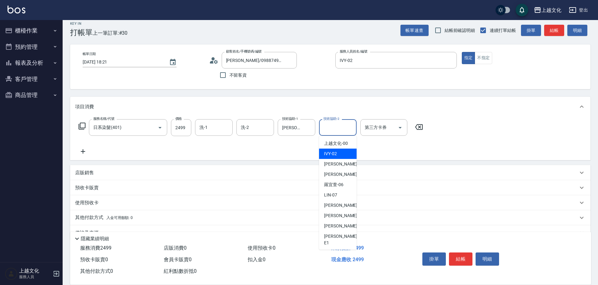
click at [338, 153] on div "IVY -02" at bounding box center [338, 154] width 38 height 10
type input "IVY-02"
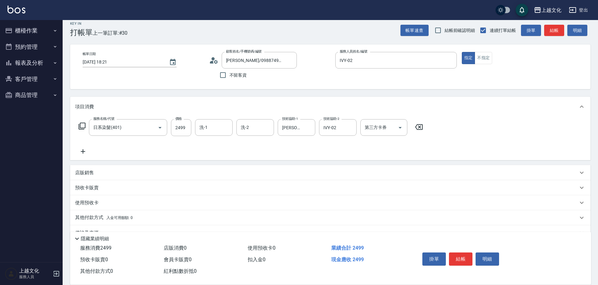
click at [92, 188] on p "預收卡販賣" at bounding box center [86, 188] width 23 height 7
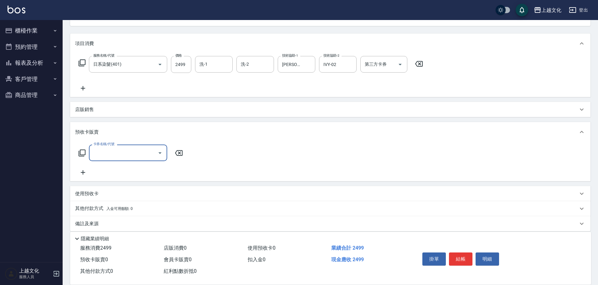
scroll to position [75, 0]
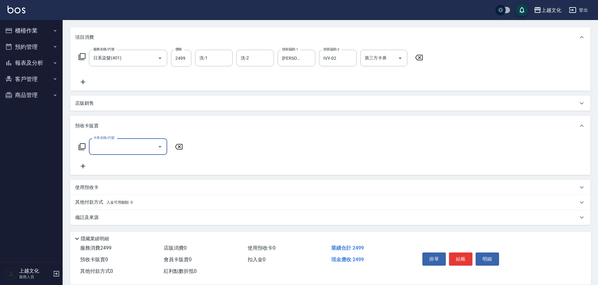
click at [103, 147] on input "卡券名稱/代號" at bounding box center [123, 146] width 63 height 11
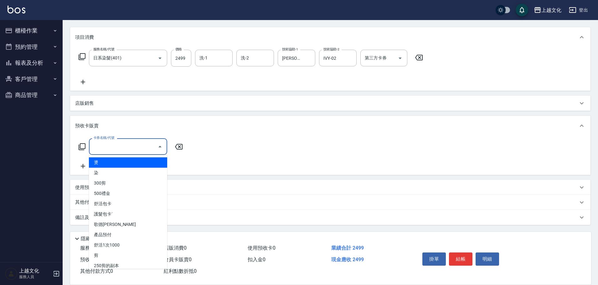
click at [103, 148] on input "卡券名稱/代號" at bounding box center [123, 146] width 63 height 11
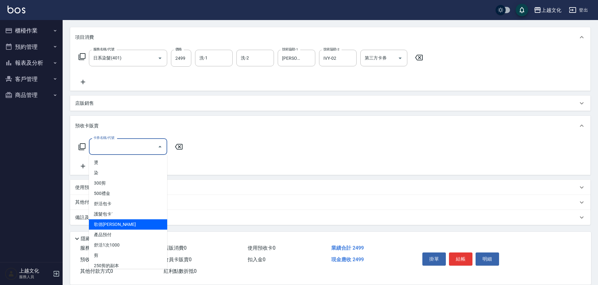
click at [110, 223] on span "歌德[PERSON_NAME]" at bounding box center [128, 224] width 78 height 10
type input "歌德包卡(003)"
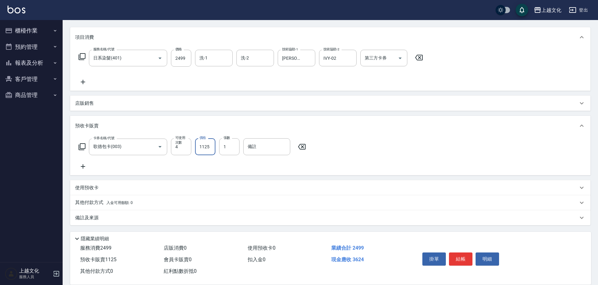
click at [207, 151] on input "1125" at bounding box center [205, 146] width 20 height 17
type input "5400"
click at [92, 204] on p "其他付款方式 入金可用餘額: 0" at bounding box center [104, 202] width 58 height 7
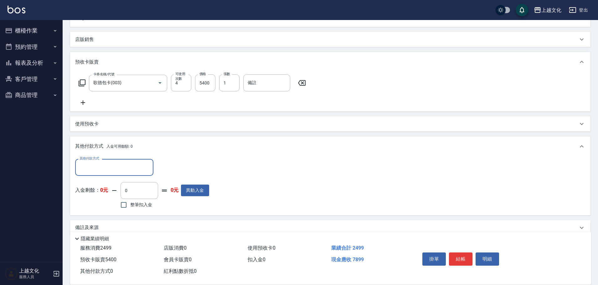
scroll to position [149, 0]
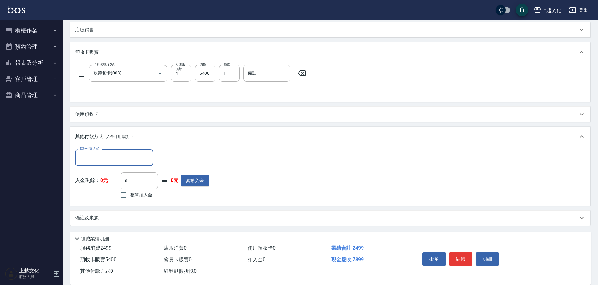
click at [89, 162] on input "其他付款方式" at bounding box center [114, 157] width 73 height 11
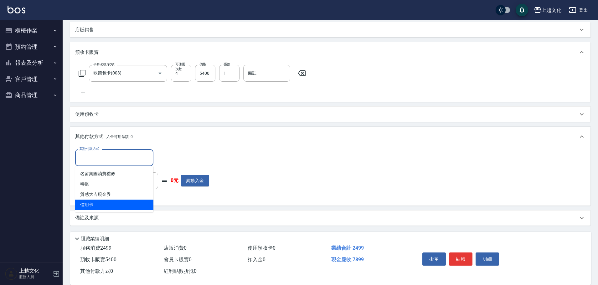
click at [88, 206] on span "信用卡" at bounding box center [114, 205] width 78 height 10
type input "信用卡"
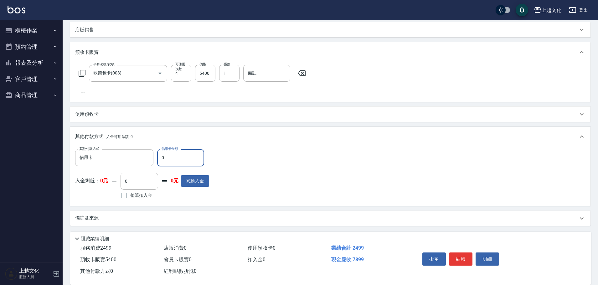
click at [163, 158] on input "0" at bounding box center [180, 157] width 47 height 17
type input "7899"
click at [454, 258] on button "結帳" at bounding box center [460, 259] width 23 height 13
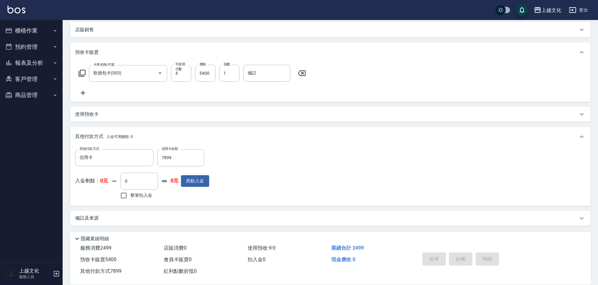
type input "2025/09/06 18:23"
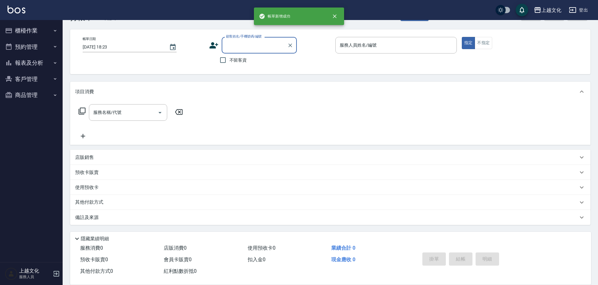
scroll to position [0, 0]
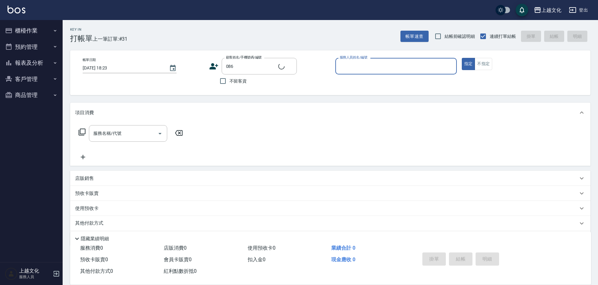
type input "新俊諺/李俊諺0980161164/086"
click at [378, 69] on input "服務人員姓名/編號" at bounding box center [396, 66] width 116 height 11
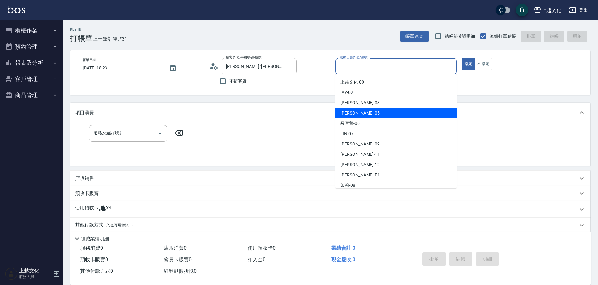
click at [375, 112] on div "[PERSON_NAME] -05" at bounding box center [395, 113] width 121 height 10
type input "[PERSON_NAME]-05"
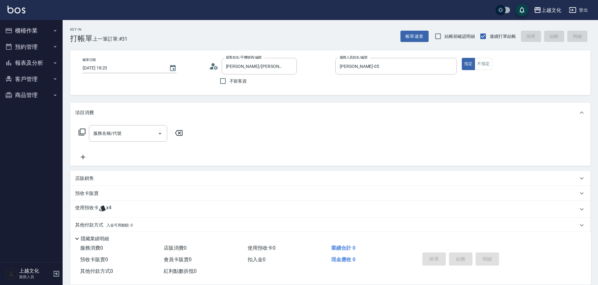
click at [80, 134] on icon at bounding box center [82, 132] width 7 height 7
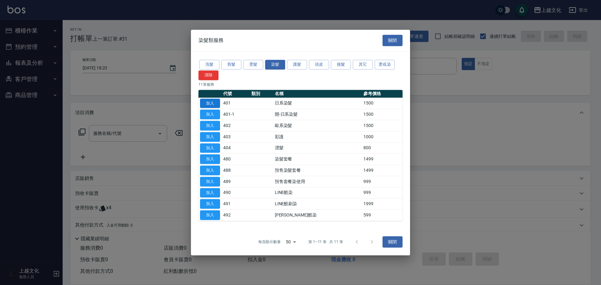
click at [209, 104] on button "加入" at bounding box center [210, 104] width 20 height 10
type input "日系染髮(401)"
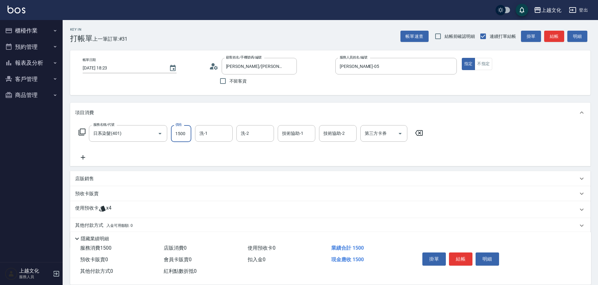
click at [185, 134] on input "1500" at bounding box center [181, 133] width 20 height 17
type input "2150"
click at [211, 136] on input "洗-1" at bounding box center [214, 133] width 32 height 11
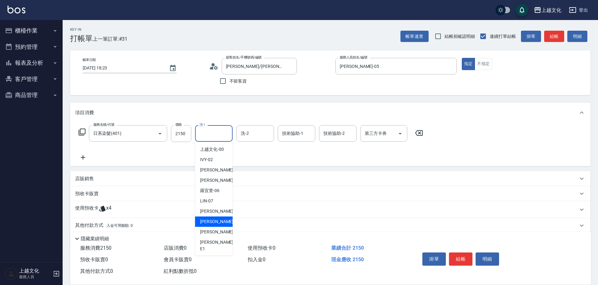
click at [223, 226] on div "[PERSON_NAME] -11" at bounding box center [214, 222] width 38 height 10
type input "[PERSON_NAME]-11"
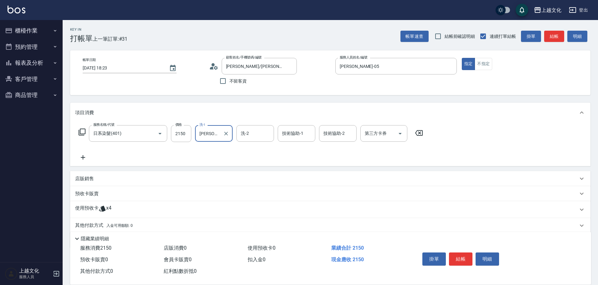
drag, startPoint x: 78, startPoint y: 205, endPoint x: 81, endPoint y: 204, distance: 3.7
click at [79, 205] on p "使用預收卡" at bounding box center [86, 209] width 23 height 9
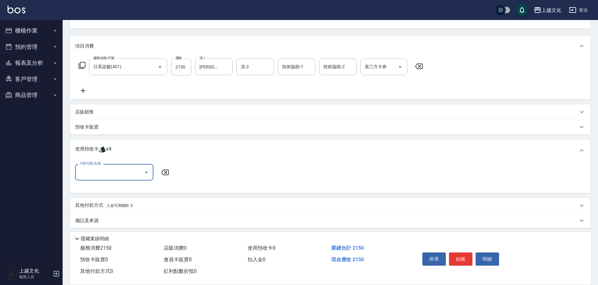
scroll to position [70, 0]
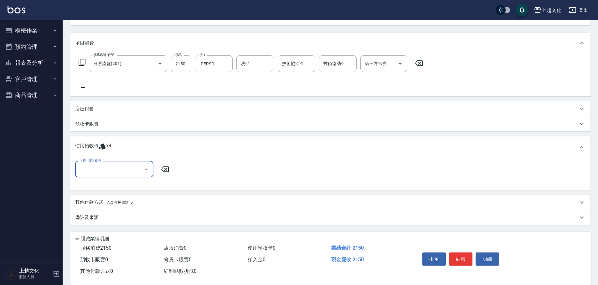
click at [91, 168] on input "卡券代號/名稱" at bounding box center [109, 169] width 63 height 11
click at [91, 187] on div "護髮包卡ˋ 剩餘4張" at bounding box center [114, 185] width 78 height 10
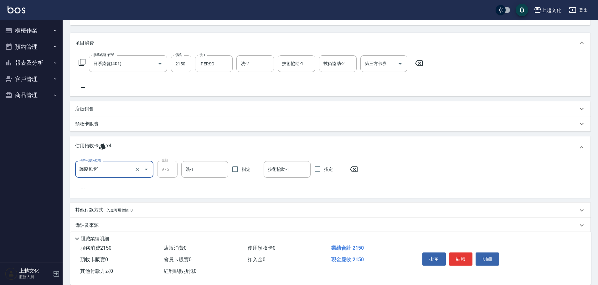
type input "護髮包卡ˋ"
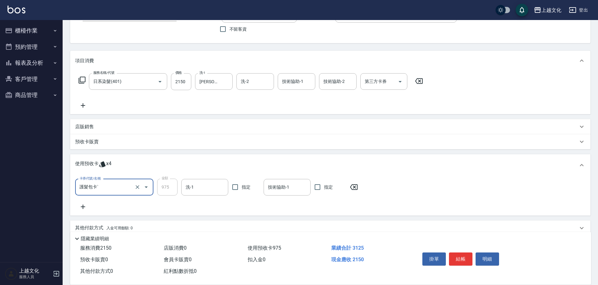
scroll to position [78, 0]
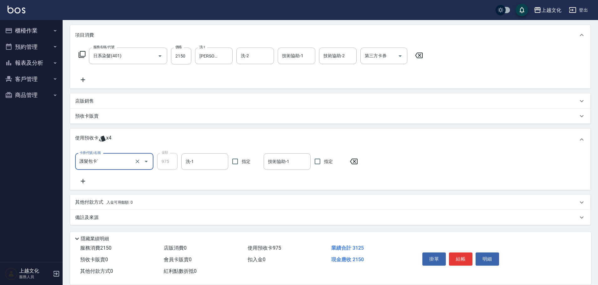
click at [92, 202] on p "其他付款方式 入金可用餘額: 0" at bounding box center [104, 202] width 58 height 7
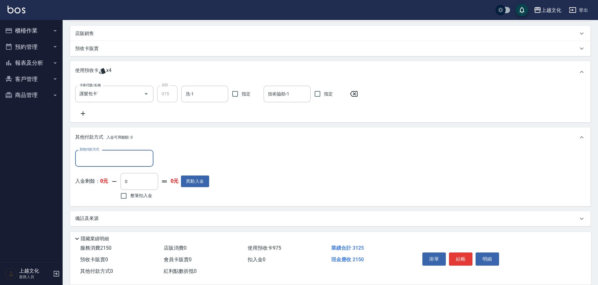
scroll to position [146, 0]
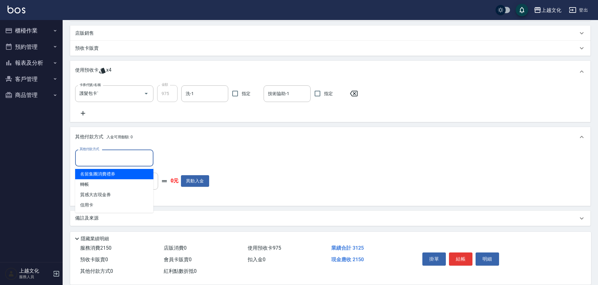
click at [91, 161] on input "其他付款方式" at bounding box center [114, 157] width 73 height 11
click at [149, 145] on div "其他付款方式 入金可用餘額: 0" at bounding box center [330, 137] width 520 height 20
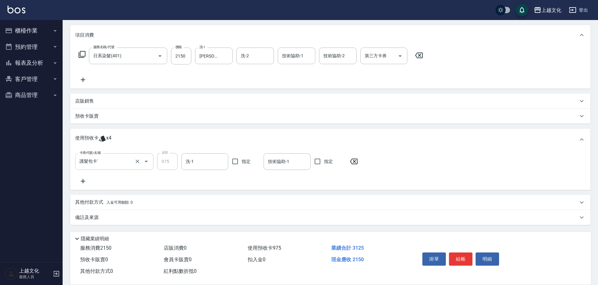
scroll to position [78, 0]
click at [88, 102] on p "店販銷售" at bounding box center [84, 101] width 19 height 7
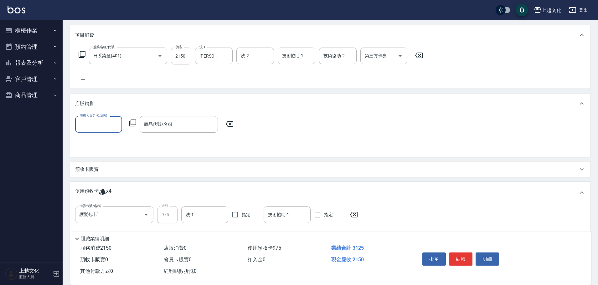
scroll to position [0, 0]
drag, startPoint x: 89, startPoint y: 133, endPoint x: 89, endPoint y: 127, distance: 5.6
click at [89, 130] on div "服務人員姓名/編號" at bounding box center [98, 124] width 47 height 17
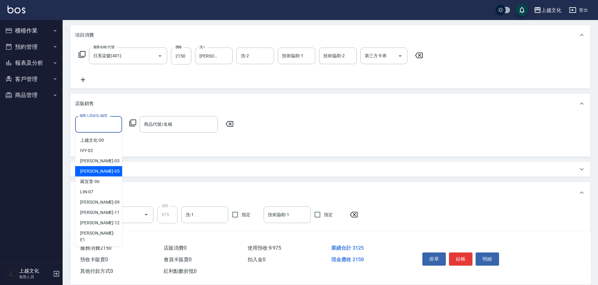
click at [94, 168] on span "[PERSON_NAME] -05" at bounding box center [99, 171] width 39 height 7
type input "[PERSON_NAME]-05"
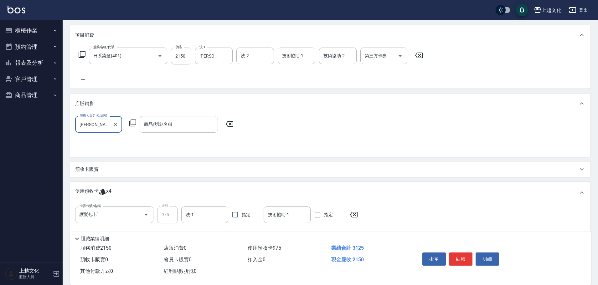
click at [162, 129] on input "商品代號/名稱" at bounding box center [178, 124] width 73 height 11
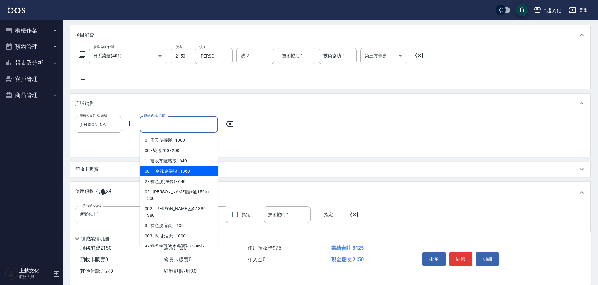
click at [196, 171] on span "001 - 金韓金髮膜 - 1360" at bounding box center [179, 171] width 78 height 10
type input "金韓金髮膜"
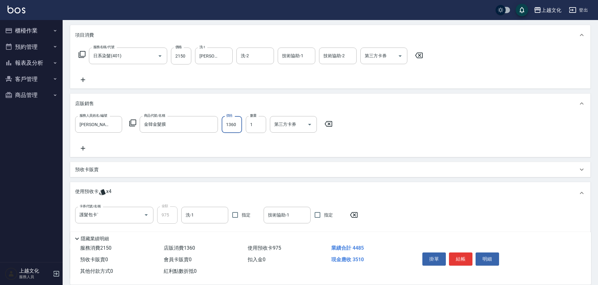
click at [228, 132] on input "1360" at bounding box center [232, 124] width 20 height 17
type input "1224"
drag, startPoint x: 465, startPoint y: 257, endPoint x: 469, endPoint y: 255, distance: 4.4
click at [466, 256] on button "結帳" at bounding box center [460, 259] width 23 height 13
type input "2025/09/06 18:25"
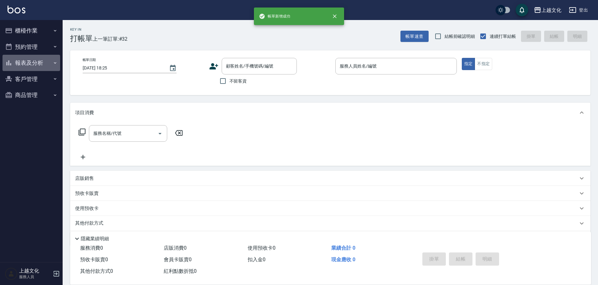
click at [24, 62] on button "報表及分析" at bounding box center [32, 63] width 58 height 16
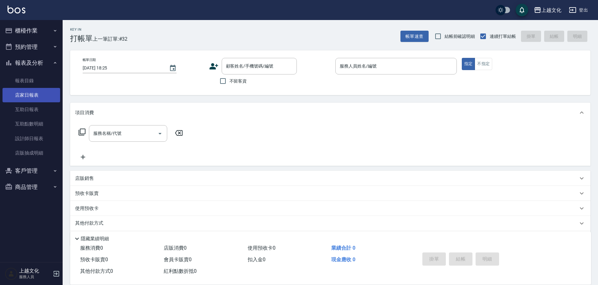
click at [23, 98] on link "店家日報表" at bounding box center [32, 95] width 58 height 14
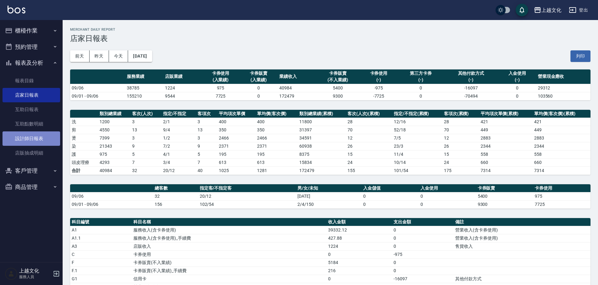
click at [21, 140] on link "設計師日報表" at bounding box center [32, 139] width 58 height 14
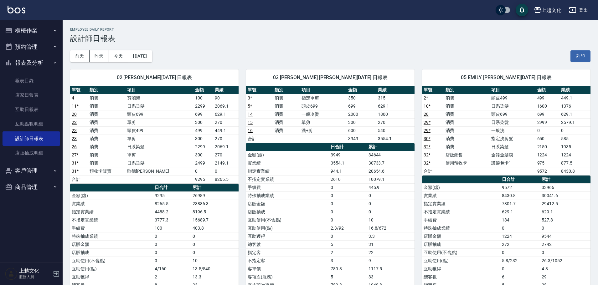
click at [39, 30] on button "櫃檯作業" at bounding box center [32, 31] width 58 height 16
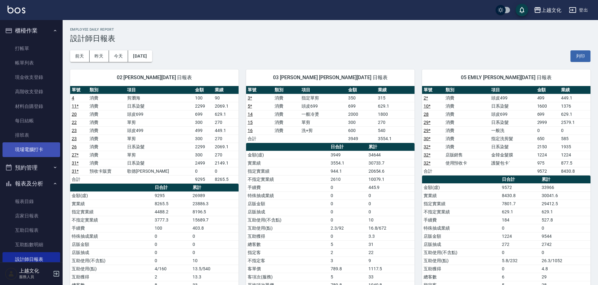
click at [31, 152] on link "現場電腦打卡" at bounding box center [32, 149] width 58 height 14
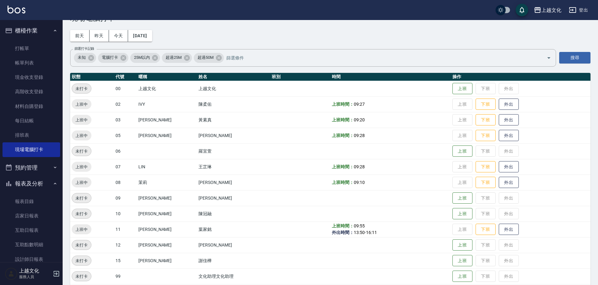
scroll to position [31, 0]
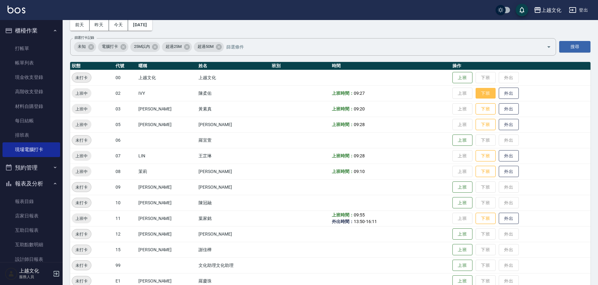
click at [478, 92] on button "下班" at bounding box center [486, 93] width 20 height 11
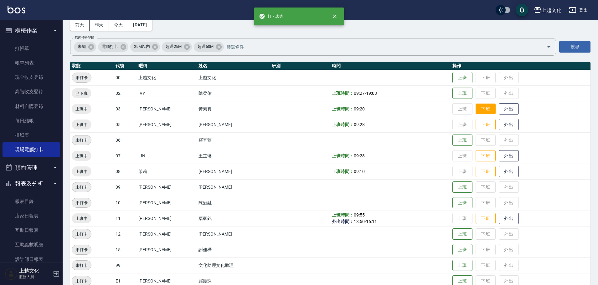
click at [477, 109] on button "下班" at bounding box center [486, 109] width 20 height 11
click at [479, 124] on button "下班" at bounding box center [486, 124] width 20 height 11
click at [479, 157] on button "下班" at bounding box center [486, 156] width 20 height 11
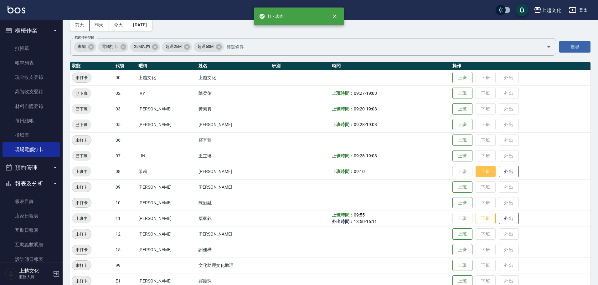
click at [479, 172] on button "下班" at bounding box center [486, 171] width 20 height 11
click at [481, 219] on button "下班" at bounding box center [486, 218] width 20 height 11
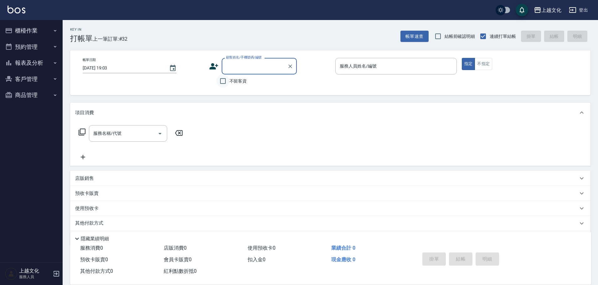
click at [224, 80] on input "不留客資" at bounding box center [222, 81] width 13 height 13
checkbox input "true"
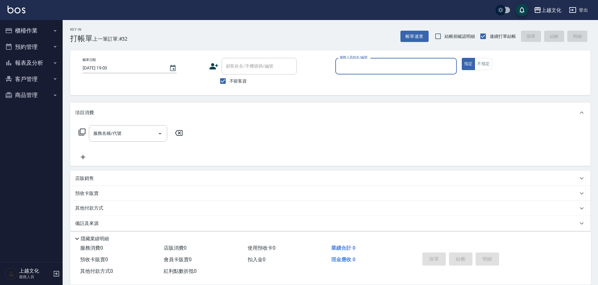
click at [368, 65] on input "服務人員姓名/編號" at bounding box center [396, 66] width 116 height 11
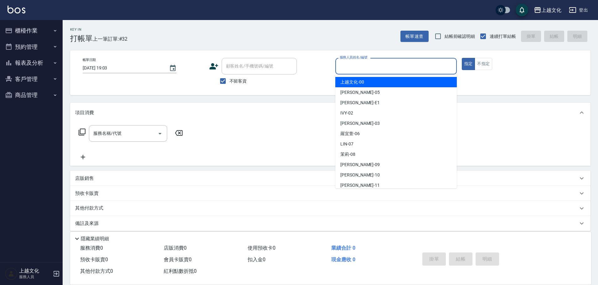
click at [366, 67] on input "服務人員姓名/編號" at bounding box center [396, 66] width 116 height 11
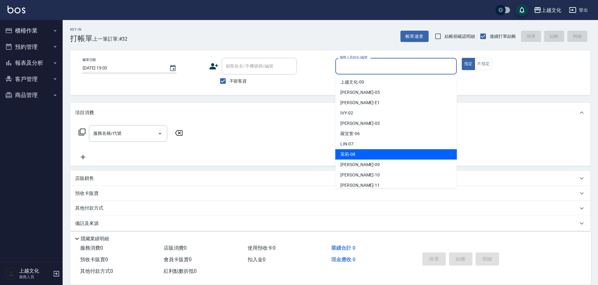
click at [369, 149] on div "茉莉 -08" at bounding box center [395, 154] width 121 height 10
type input "茉莉-08"
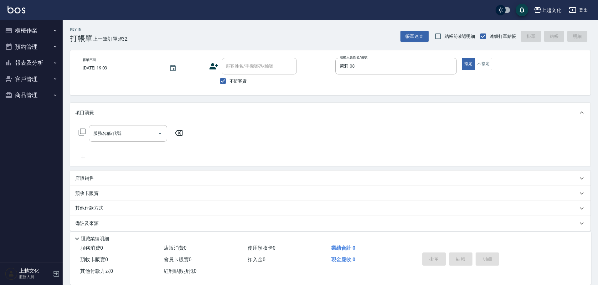
click at [82, 132] on icon at bounding box center [82, 132] width 8 height 8
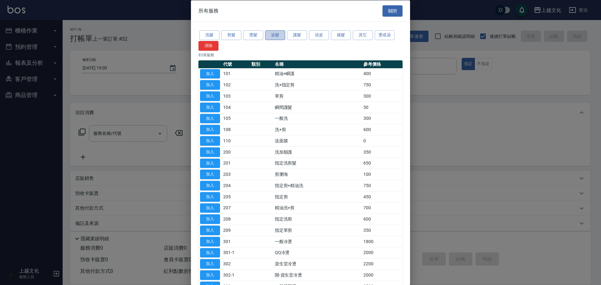
click at [283, 38] on button "染髮" at bounding box center [275, 35] width 20 height 10
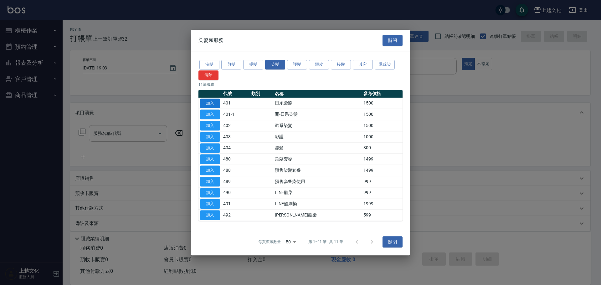
click at [205, 103] on button "加入" at bounding box center [210, 104] width 20 height 10
type input "日系染髮(401)"
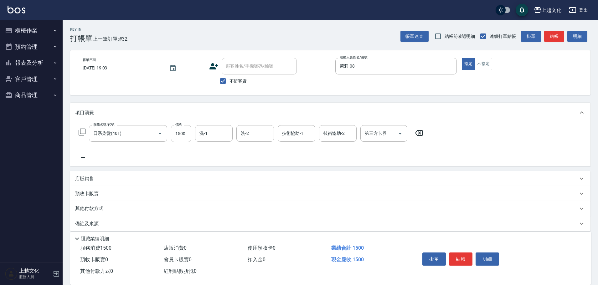
click at [182, 138] on input "1500" at bounding box center [181, 133] width 20 height 17
type input "2399"
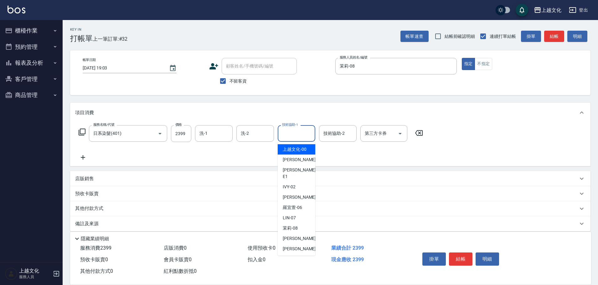
drag, startPoint x: 296, startPoint y: 135, endPoint x: 297, endPoint y: 165, distance: 29.5
click at [296, 135] on input "技術協助-1" at bounding box center [297, 133] width 32 height 11
drag, startPoint x: 297, startPoint y: 252, endPoint x: 325, endPoint y: 167, distance: 90.4
click at [297, 256] on span "[PERSON_NAME] -11" at bounding box center [302, 259] width 39 height 7
type input "[PERSON_NAME]-11"
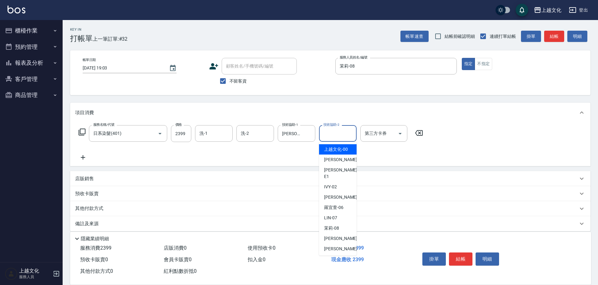
click at [332, 132] on input "技術協助-2" at bounding box center [338, 133] width 32 height 11
click at [340, 223] on div "茉莉 -08" at bounding box center [338, 228] width 38 height 10
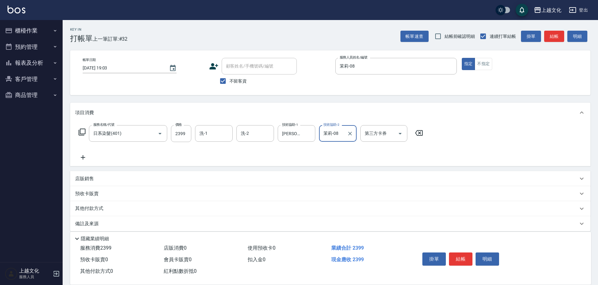
type input "茉莉-08"
click at [459, 256] on button "結帳" at bounding box center [460, 259] width 23 height 13
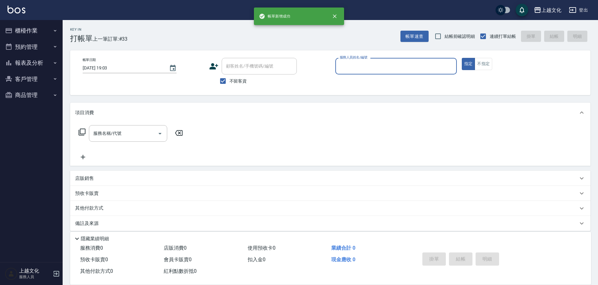
click at [371, 68] on input "服務人員姓名/編號" at bounding box center [396, 66] width 116 height 11
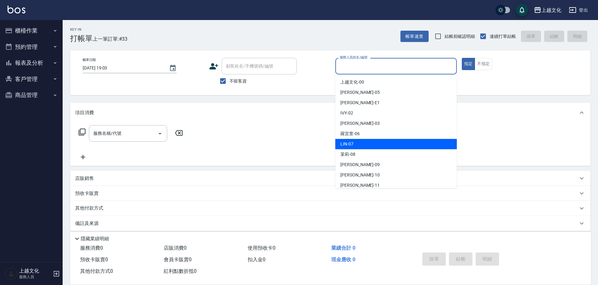
click at [369, 141] on div "[PERSON_NAME] -07" at bounding box center [395, 144] width 121 height 10
type input "[PERSON_NAME]-07"
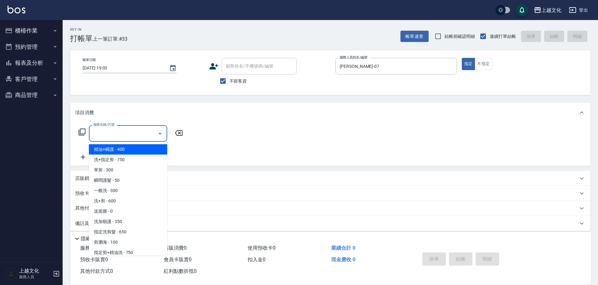
click at [135, 136] on input "服務名稱/代號" at bounding box center [123, 133] width 63 height 11
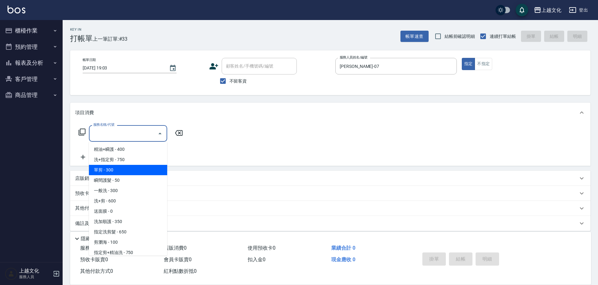
click at [131, 172] on span "單剪 - 300" at bounding box center [128, 170] width 78 height 10
type input "單剪(103)"
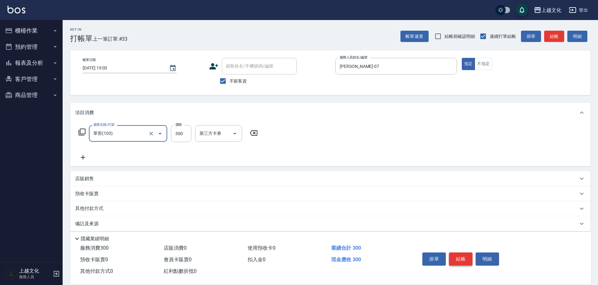
click at [458, 254] on button "結帳" at bounding box center [460, 259] width 23 height 13
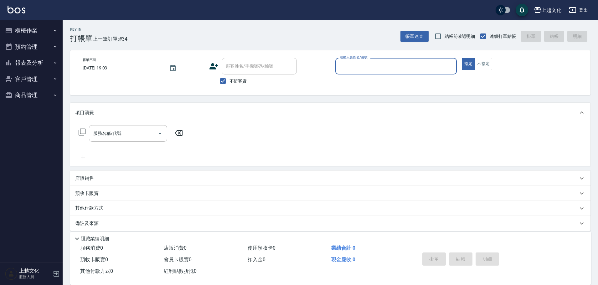
click at [391, 64] on input "服務人員姓名/編號" at bounding box center [396, 66] width 116 height 11
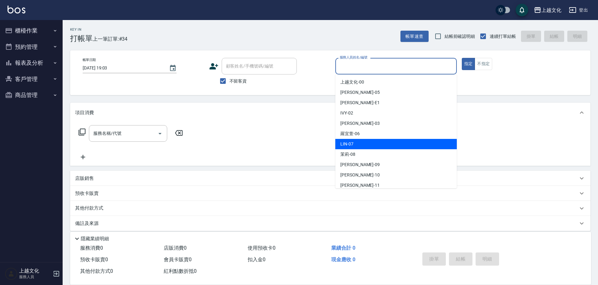
click at [366, 142] on div "[PERSON_NAME] -07" at bounding box center [395, 144] width 121 height 10
type input "[PERSON_NAME]-07"
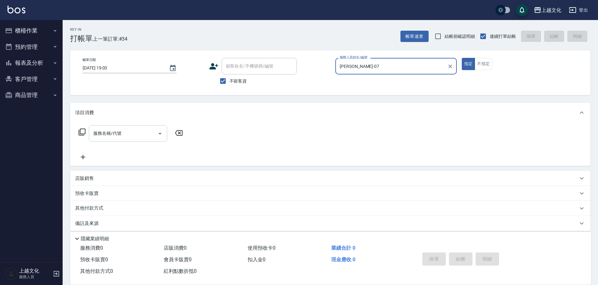
click at [118, 133] on input "服務名稱/代號" at bounding box center [123, 133] width 63 height 11
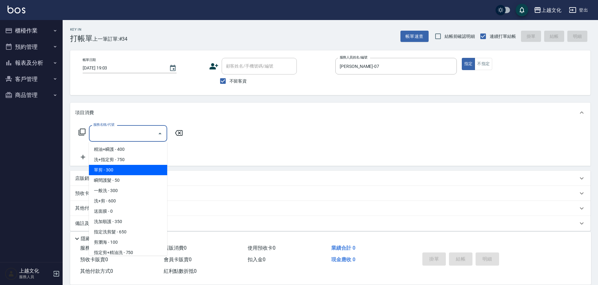
click at [118, 169] on span "單剪 - 300" at bounding box center [128, 170] width 78 height 10
type input "單剪(103)"
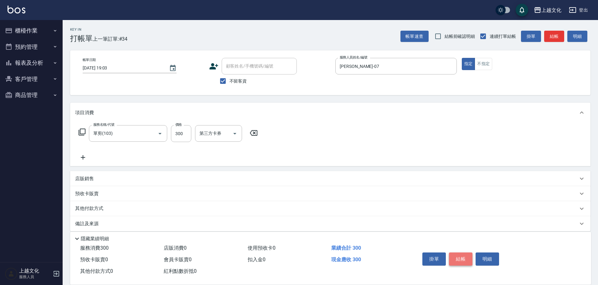
click at [464, 259] on button "結帳" at bounding box center [460, 259] width 23 height 13
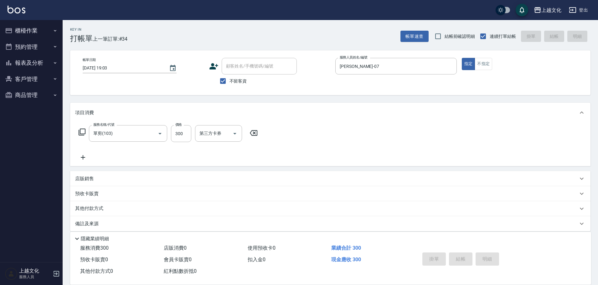
type input "[DATE] 19:04"
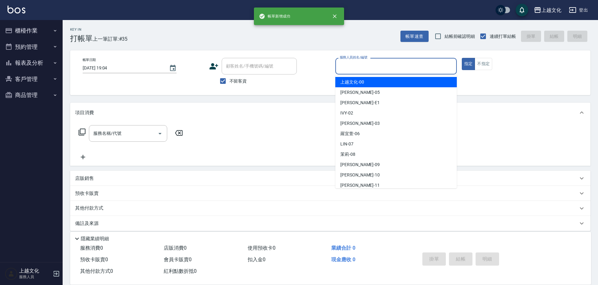
click at [363, 68] on input "服務人員姓名/編號" at bounding box center [396, 66] width 116 height 11
click at [362, 68] on input "服務人員姓名/編號" at bounding box center [396, 66] width 116 height 11
click at [349, 67] on input "服務人員姓名/編號" at bounding box center [396, 66] width 116 height 11
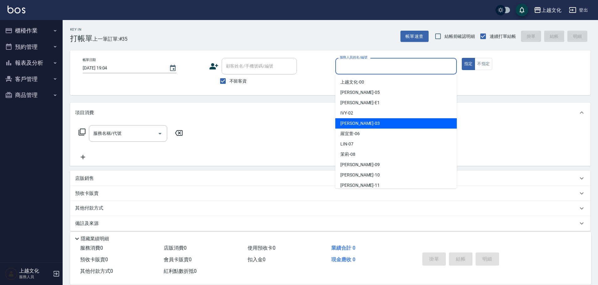
click at [360, 124] on div "[PERSON_NAME] -03" at bounding box center [395, 123] width 121 height 10
type input "[PERSON_NAME]-03"
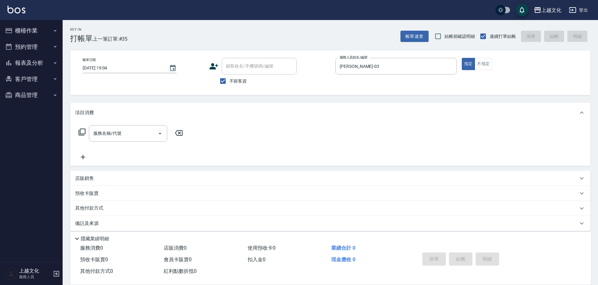
click at [81, 132] on icon at bounding box center [82, 132] width 8 height 8
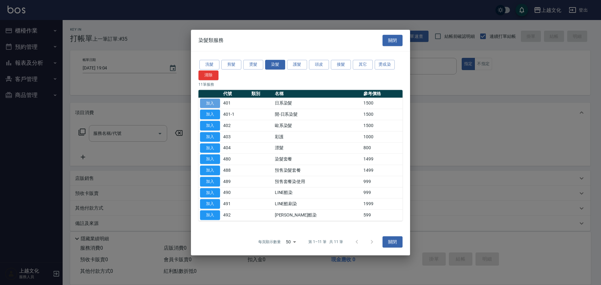
click at [211, 106] on button "加入" at bounding box center [210, 104] width 20 height 10
type input "日系染髮(401)"
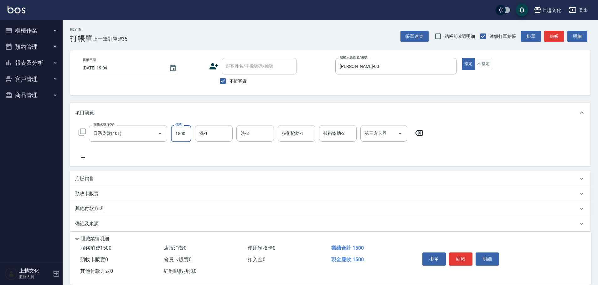
click at [187, 135] on input "1500" at bounding box center [181, 133] width 20 height 17
type input "2999"
drag, startPoint x: 81, startPoint y: 158, endPoint x: 88, endPoint y: 139, distance: 19.8
click at [81, 157] on icon at bounding box center [83, 158] width 16 height 8
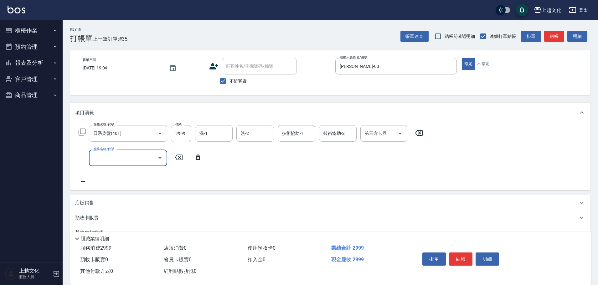
click at [83, 129] on icon at bounding box center [82, 132] width 7 height 7
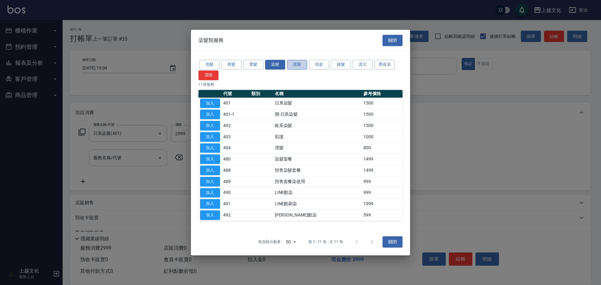
click at [301, 62] on button "護髮" at bounding box center [297, 65] width 20 height 10
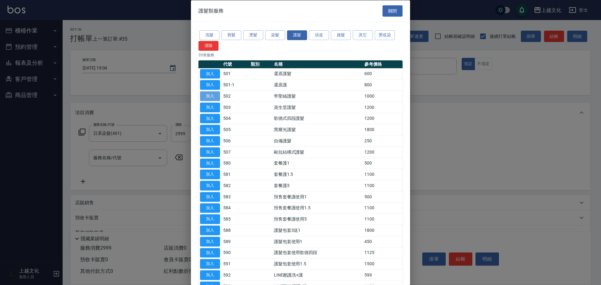
click at [206, 95] on button "加入" at bounding box center [210, 96] width 20 height 10
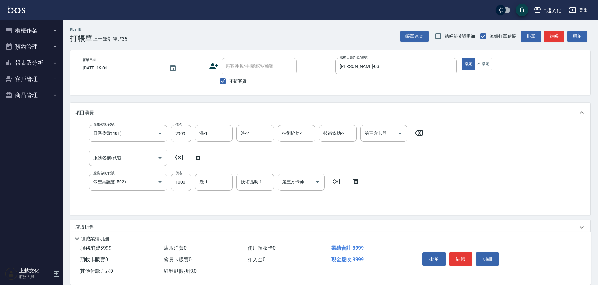
click at [197, 158] on icon at bounding box center [198, 158] width 4 height 6
type input "帝聖絲護髮(502)"
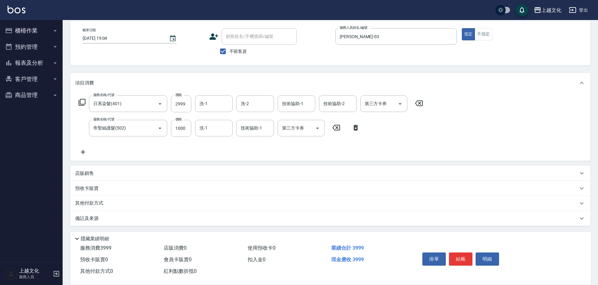
scroll to position [31, 0]
drag, startPoint x: 93, startPoint y: 200, endPoint x: 98, endPoint y: 192, distance: 10.3
click at [93, 200] on p "其他付款方式" at bounding box center [90, 202] width 31 height 7
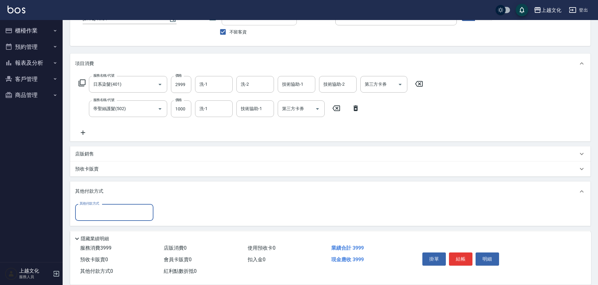
scroll to position [70, 0]
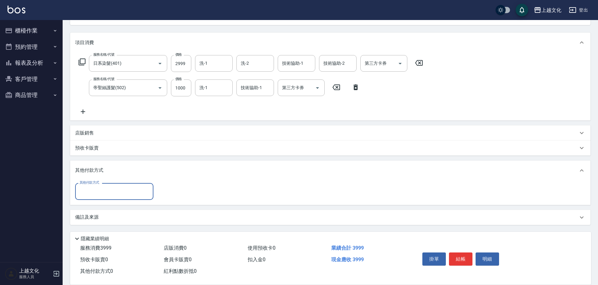
click at [101, 189] on input "其他付款方式" at bounding box center [114, 191] width 73 height 11
click at [86, 133] on p "店販銷售" at bounding box center [84, 133] width 19 height 7
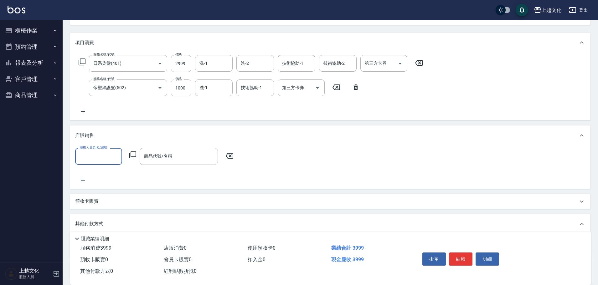
scroll to position [0, 0]
click at [90, 159] on input "服務人員姓名/編號" at bounding box center [98, 156] width 41 height 11
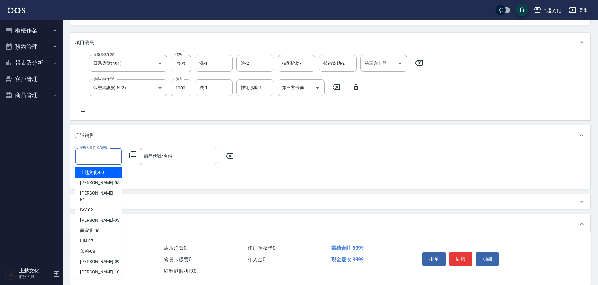
click at [106, 151] on input "服務人員姓名/編號" at bounding box center [98, 156] width 41 height 11
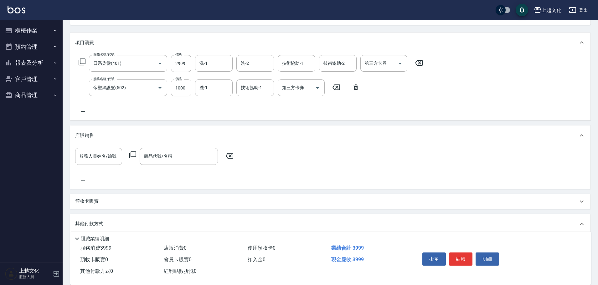
drag, startPoint x: 90, startPoint y: 221, endPoint x: 90, endPoint y: 197, distance: 24.1
click at [90, 218] on div "其他付款方式" at bounding box center [330, 224] width 520 height 20
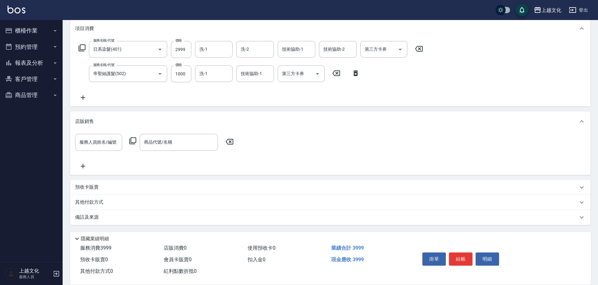
click at [86, 120] on p "店販銷售" at bounding box center [84, 121] width 19 height 7
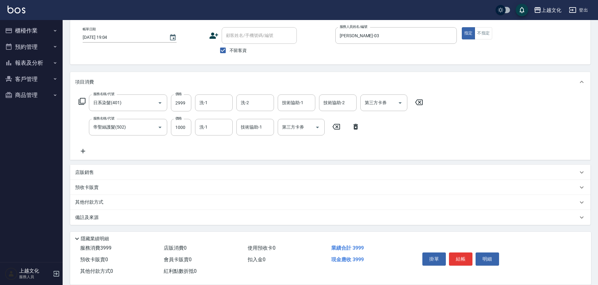
scroll to position [31, 0]
click at [85, 173] on p "店販銷售" at bounding box center [84, 172] width 19 height 7
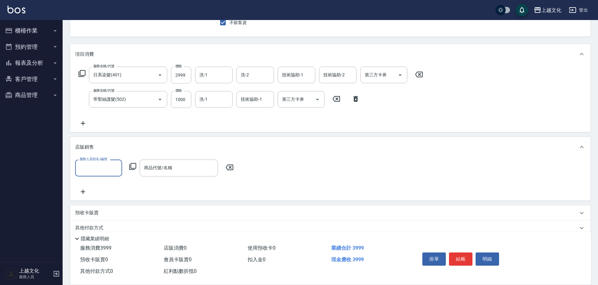
scroll to position [84, 0]
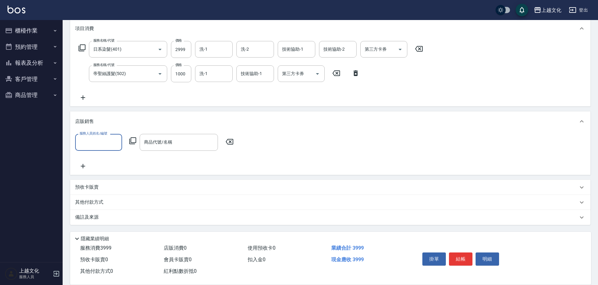
click at [95, 145] on input "服務人員姓名/編號" at bounding box center [98, 142] width 41 height 11
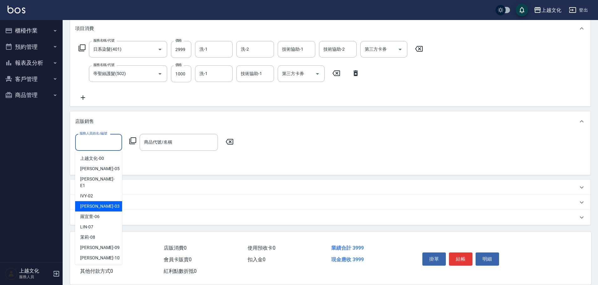
drag, startPoint x: 92, startPoint y: 198, endPoint x: 127, endPoint y: 170, distance: 44.7
click at [93, 203] on span "[PERSON_NAME] -03" at bounding box center [99, 206] width 39 height 7
type input "[PERSON_NAME]-03"
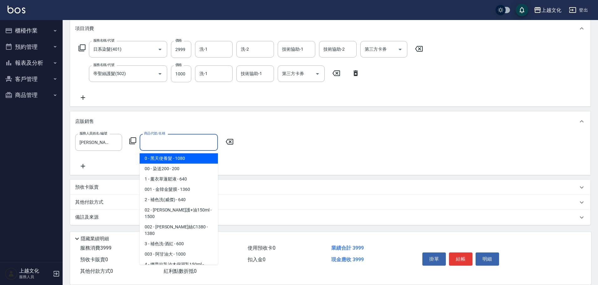
click at [161, 144] on input "商品代號/名稱" at bounding box center [178, 142] width 73 height 11
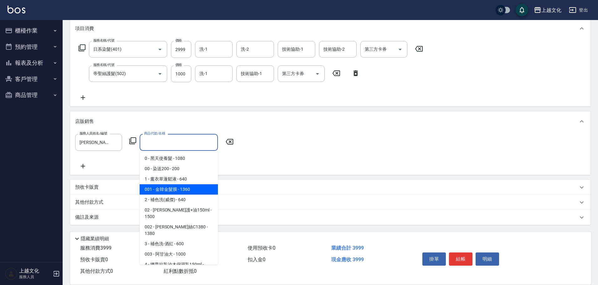
click at [176, 189] on span "001 - 金韓金髮膜 - 1360" at bounding box center [179, 189] width 78 height 10
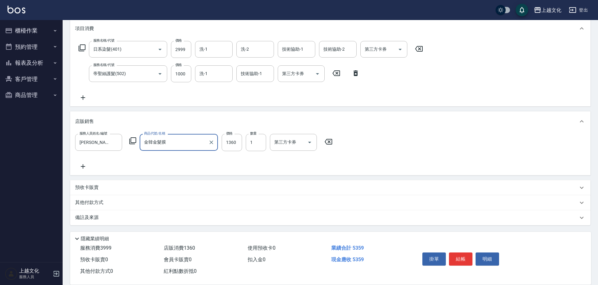
type input "金韓金髮膜"
click at [225, 149] on input "1360" at bounding box center [232, 142] width 20 height 17
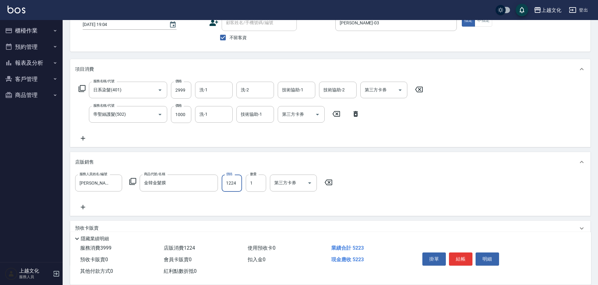
scroll to position [85, 0]
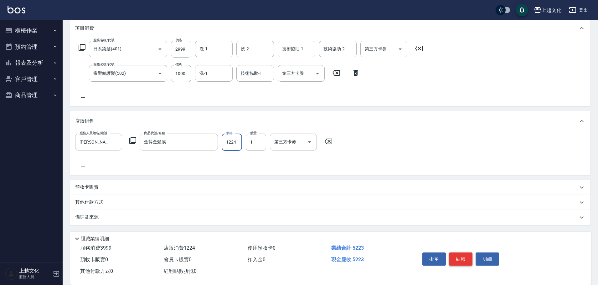
type input "1224"
click at [460, 257] on button "結帳" at bounding box center [460, 259] width 23 height 13
type input "[DATE] 19:06"
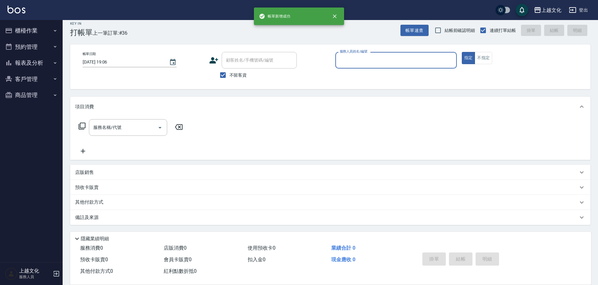
scroll to position [6, 0]
click at [406, 61] on input "服務人員姓名/編號" at bounding box center [396, 60] width 116 height 11
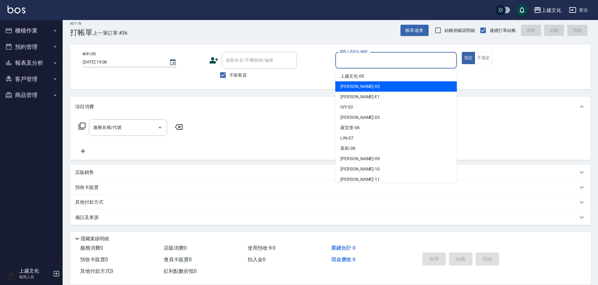
click at [383, 85] on div "[PERSON_NAME] -05" at bounding box center [395, 86] width 121 height 10
type input "[PERSON_NAME]-05"
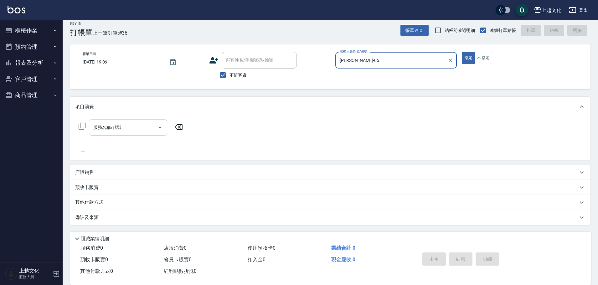
click at [131, 127] on input "服務名稱/代號" at bounding box center [123, 127] width 63 height 11
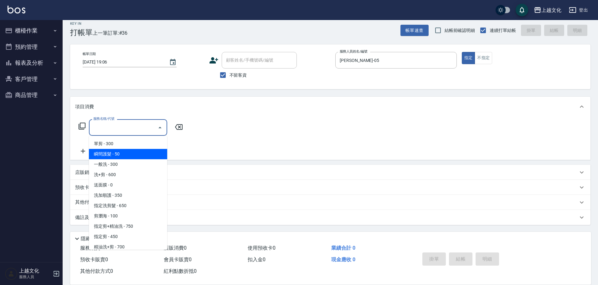
scroll to position [31, 0]
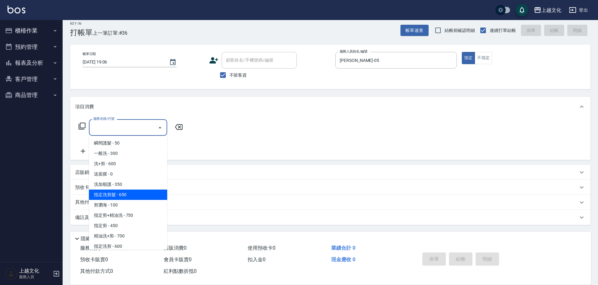
click at [129, 195] on span "指定洗剪髮 - 650" at bounding box center [128, 195] width 78 height 10
type input "指定洗剪髮(201)"
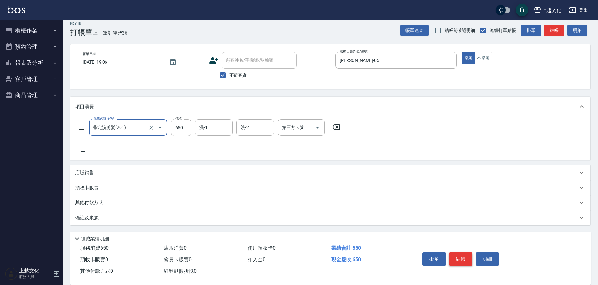
click at [462, 254] on button "結帳" at bounding box center [460, 259] width 23 height 13
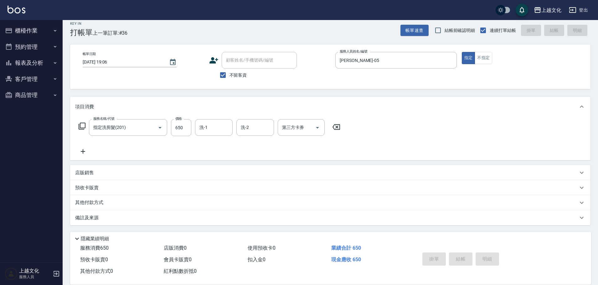
type input "[DATE] 19:07"
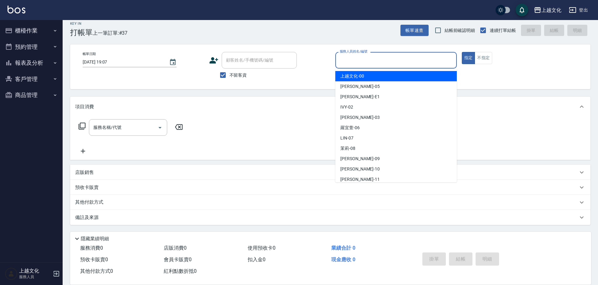
click at [382, 59] on input "服務人員姓名/編號" at bounding box center [396, 60] width 116 height 11
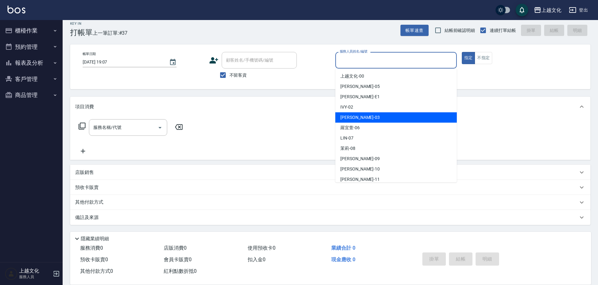
drag, startPoint x: 375, startPoint y: 114, endPoint x: 511, endPoint y: 50, distance: 149.9
click at [375, 114] on div "[PERSON_NAME] -03" at bounding box center [395, 117] width 121 height 10
type input "[PERSON_NAME]-03"
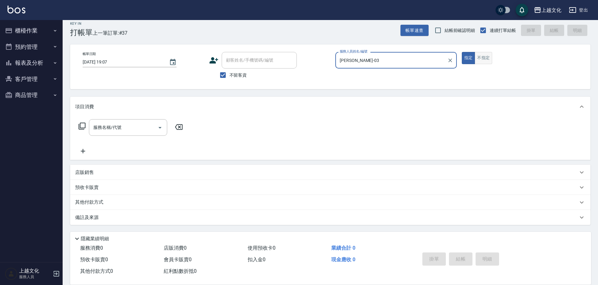
click at [480, 61] on button "不指定" at bounding box center [484, 58] width 18 height 12
click at [81, 127] on icon at bounding box center [82, 126] width 8 height 8
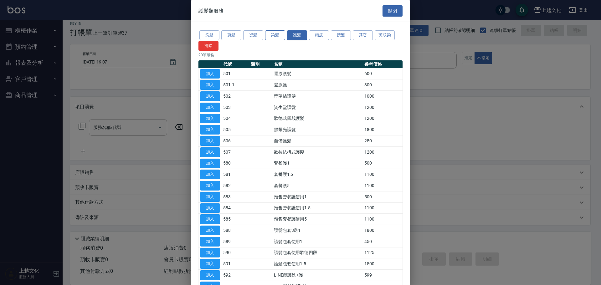
click at [270, 36] on button "染髮" at bounding box center [275, 35] width 20 height 10
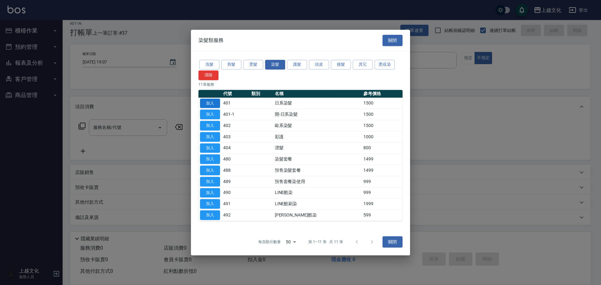
click at [210, 102] on button "加入" at bounding box center [210, 104] width 20 height 10
type input "日系染髮(401)"
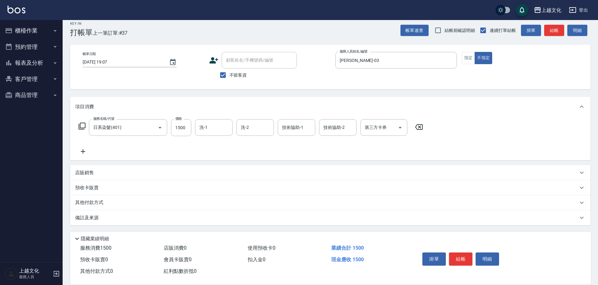
click at [180, 137] on div "服務名稱/代號 日系染髮(401) 服務名稱/代號 價格 1500 價格 洗-1 洗-1 洗-2 洗-2 技術協助-1 技術協助-1 技術協助-2 技術協助-…" at bounding box center [251, 137] width 352 height 36
click at [180, 135] on input "1500" at bounding box center [181, 127] width 20 height 17
type input "2599"
click at [205, 128] on input "洗-1" at bounding box center [214, 127] width 32 height 11
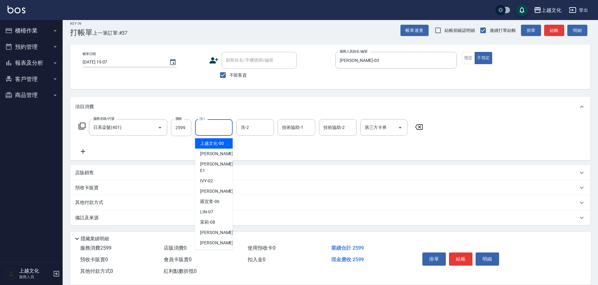
click at [211, 144] on span "上越文化 -00" at bounding box center [212, 143] width 24 height 7
type input "上越文化-00"
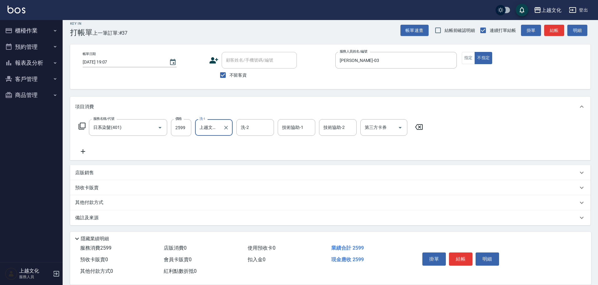
click at [81, 152] on icon at bounding box center [83, 151] width 4 height 4
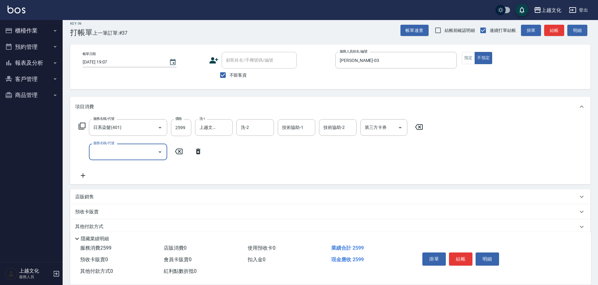
click at [83, 124] on icon at bounding box center [82, 126] width 8 height 8
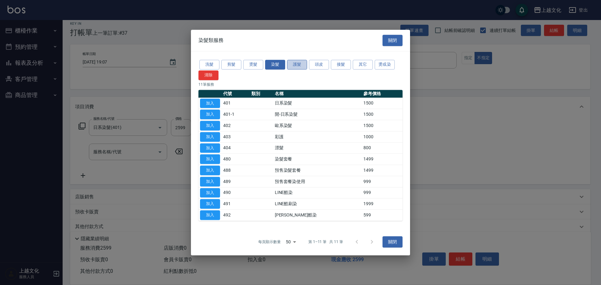
click at [295, 65] on button "護髮" at bounding box center [297, 65] width 20 height 10
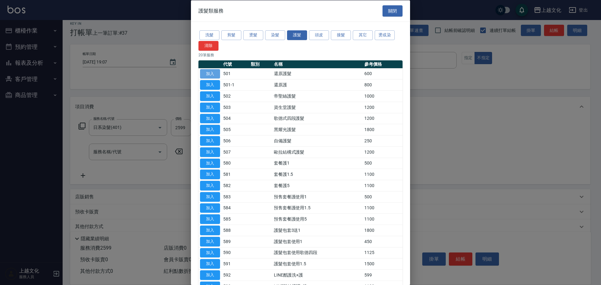
click at [217, 74] on button "加入" at bounding box center [210, 74] width 20 height 10
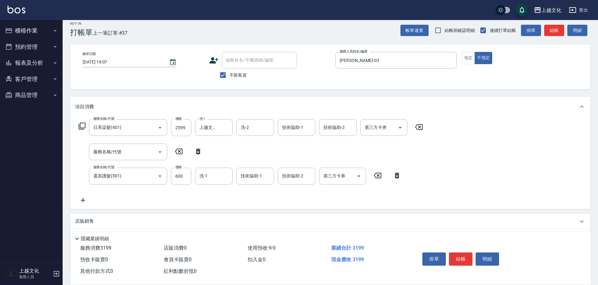
click at [198, 150] on icon at bounding box center [198, 152] width 4 height 6
type input "還原護髮(501)"
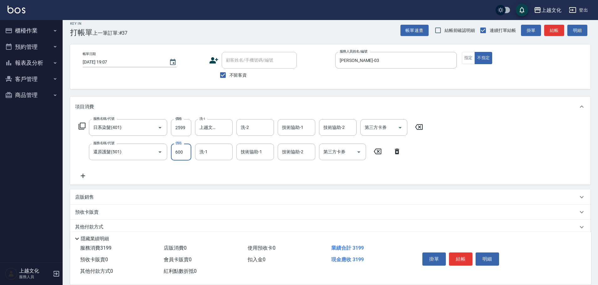
click at [183, 160] on input "600" at bounding box center [181, 152] width 20 height 17
type input "0"
click at [204, 149] on input "洗-1" at bounding box center [214, 152] width 32 height 11
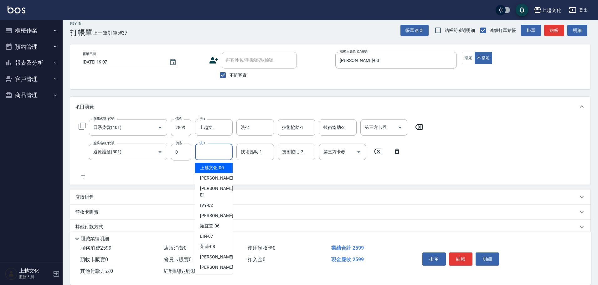
click at [209, 166] on span "上越文化 -00" at bounding box center [212, 168] width 24 height 7
type input "上越文化-00"
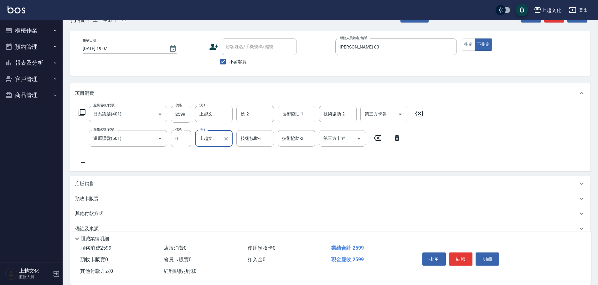
scroll to position [31, 0]
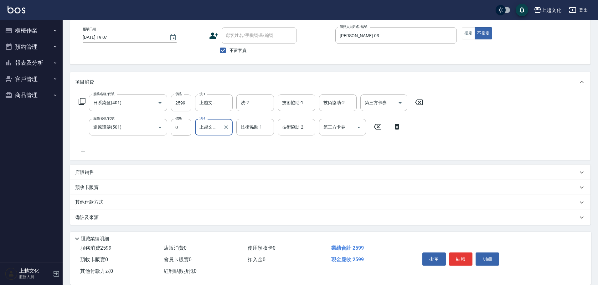
click at [84, 201] on p "其他付款方式" at bounding box center [90, 202] width 31 height 7
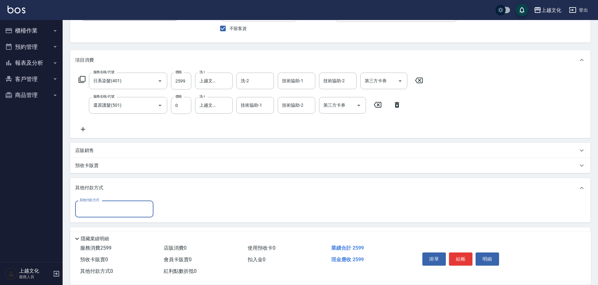
scroll to position [70, 0]
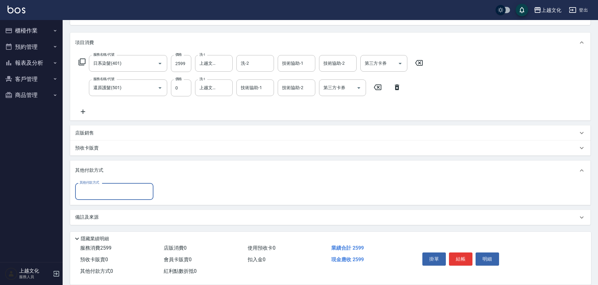
click at [99, 194] on input "其他付款方式" at bounding box center [114, 191] width 73 height 11
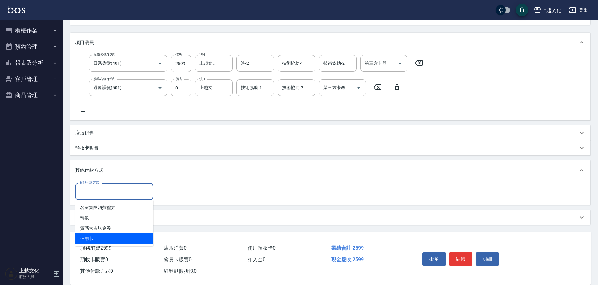
drag, startPoint x: 83, startPoint y: 239, endPoint x: 143, endPoint y: 211, distance: 67.0
click at [83, 239] on span "信用卡" at bounding box center [114, 239] width 78 height 10
type input "信用卡"
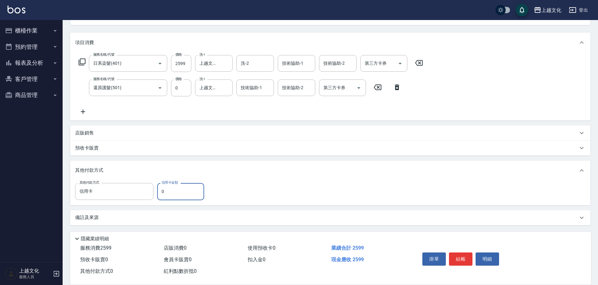
click at [161, 194] on input "0" at bounding box center [180, 191] width 47 height 17
type input "2599"
click at [458, 257] on button "結帳" at bounding box center [460, 259] width 23 height 13
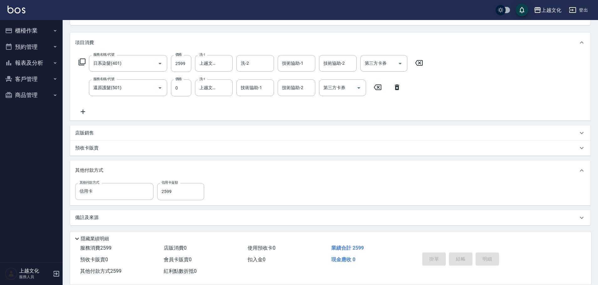
type input "[DATE] 19:12"
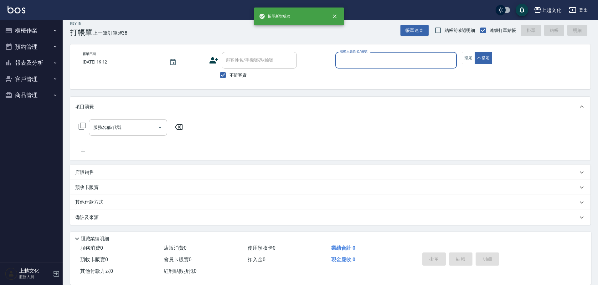
scroll to position [6, 0]
click at [26, 63] on button "報表及分析" at bounding box center [32, 63] width 58 height 16
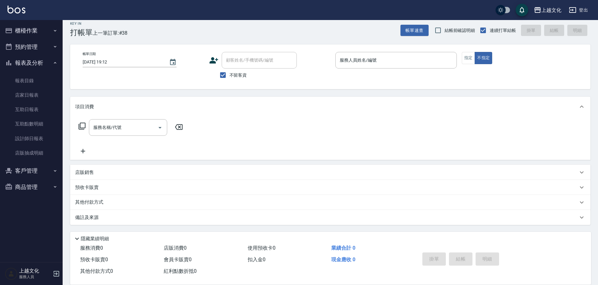
click at [26, 28] on button "櫃檯作業" at bounding box center [32, 31] width 58 height 16
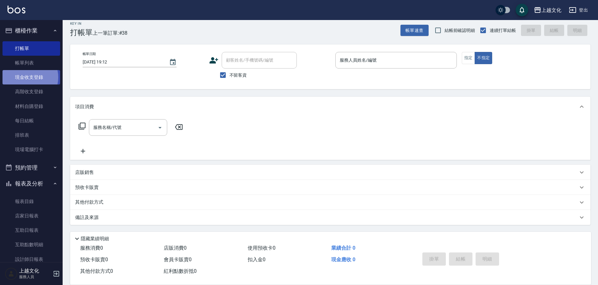
click at [26, 77] on link "現金收支登錄" at bounding box center [32, 77] width 58 height 14
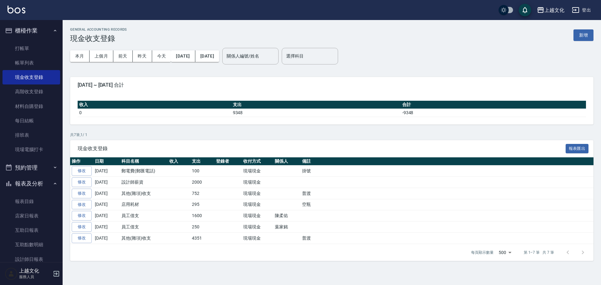
drag, startPoint x: 580, startPoint y: 37, endPoint x: 555, endPoint y: 38, distance: 24.8
click at [580, 37] on button "新增" at bounding box center [584, 35] width 20 height 12
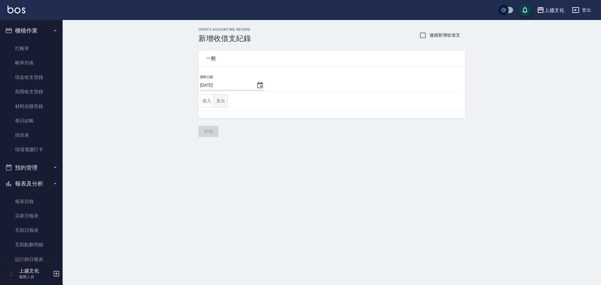
click at [219, 102] on button "支出" at bounding box center [221, 101] width 14 height 13
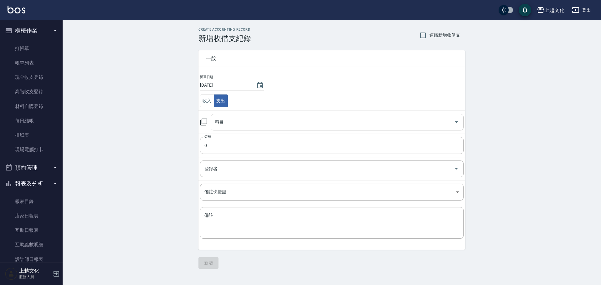
click at [224, 125] on input "科目" at bounding box center [333, 122] width 238 height 11
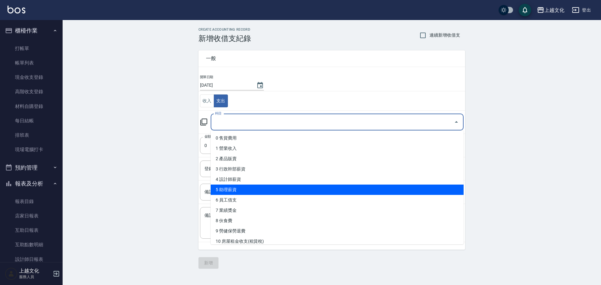
click at [263, 189] on li "5 助理薪資" at bounding box center [337, 190] width 253 height 10
type input "5 助理薪資"
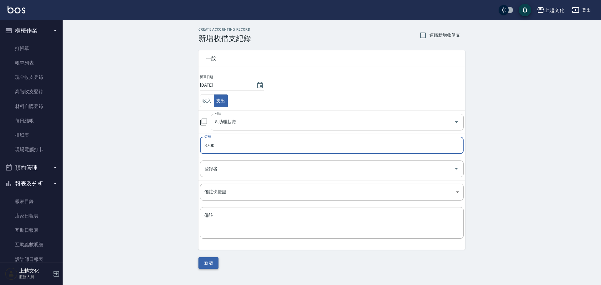
type input "3700"
click at [207, 264] on button "新增" at bounding box center [209, 263] width 20 height 12
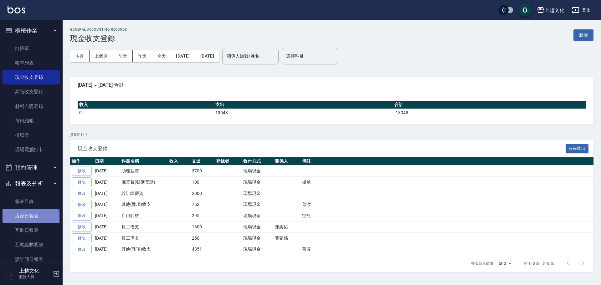
click at [30, 217] on link "店家日報表" at bounding box center [32, 216] width 58 height 14
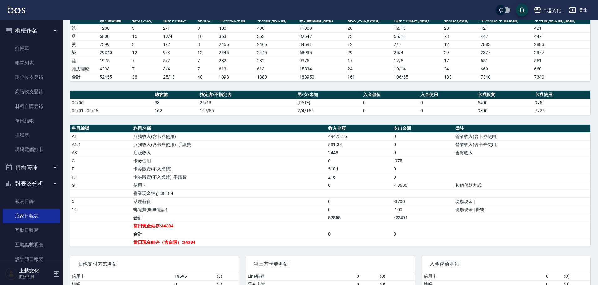
scroll to position [94, 0]
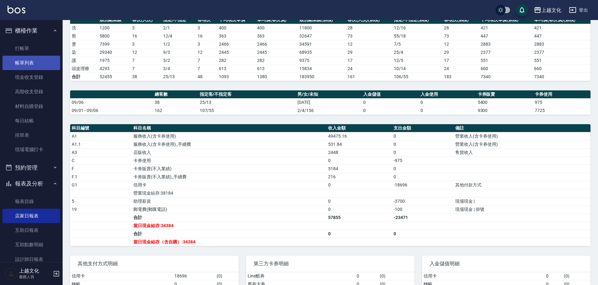
click at [23, 60] on link "帳單列表" at bounding box center [32, 63] width 58 height 14
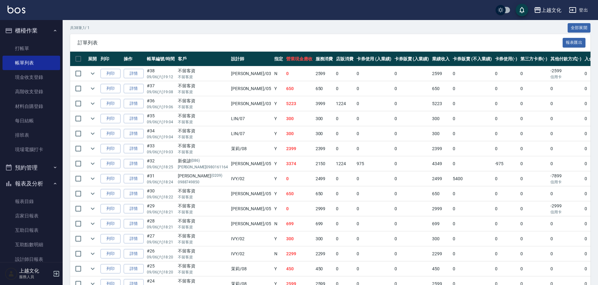
scroll to position [125, 0]
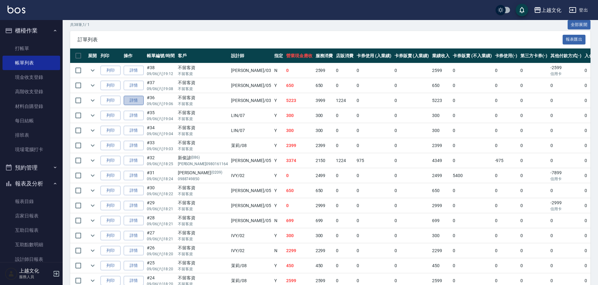
click at [132, 103] on link "詳情" at bounding box center [134, 101] width 20 height 10
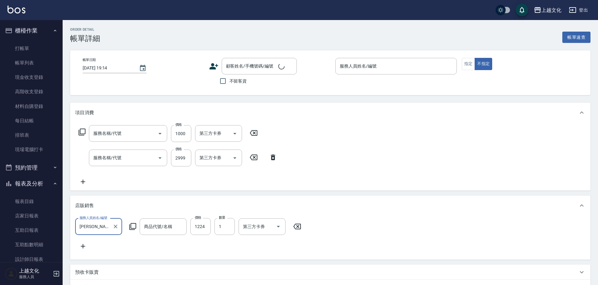
type input "[DATE] 19:06"
checkbox input "true"
type input "[PERSON_NAME]-03"
type input "帝聖絲護髮(502)"
type input "日系染髮(401)"
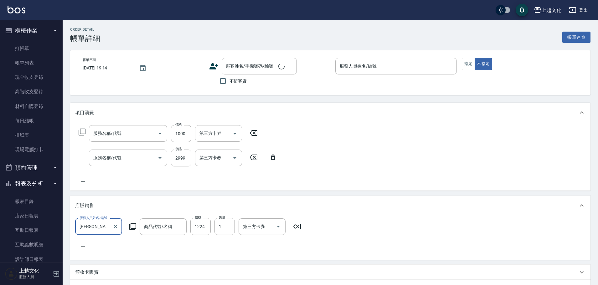
type input "金韓金髮膜"
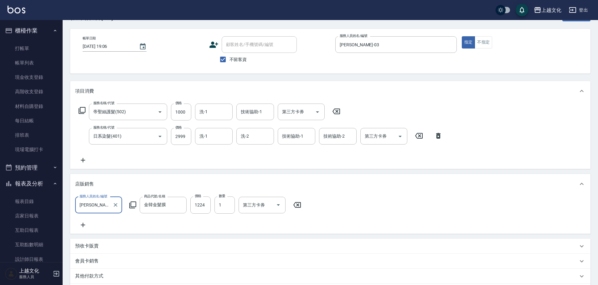
scroll to position [108, 0]
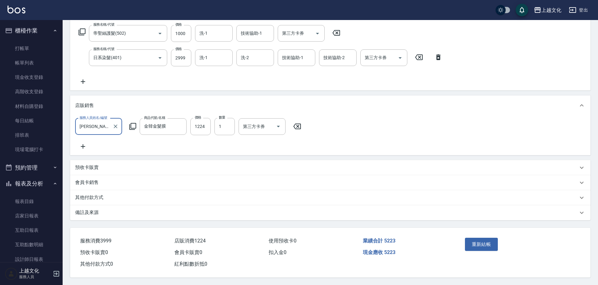
click at [84, 196] on p "其他付款方式" at bounding box center [89, 197] width 28 height 7
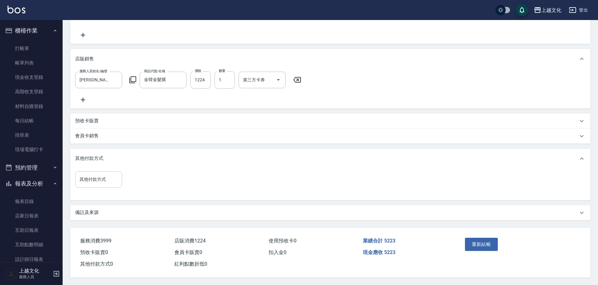
scroll to position [154, 0]
click at [92, 182] on input "其他付款方式" at bounding box center [98, 179] width 41 height 11
click at [84, 205] on span "轉帳" at bounding box center [98, 210] width 47 height 10
click at [84, 205] on div "備註及來源" at bounding box center [330, 212] width 520 height 15
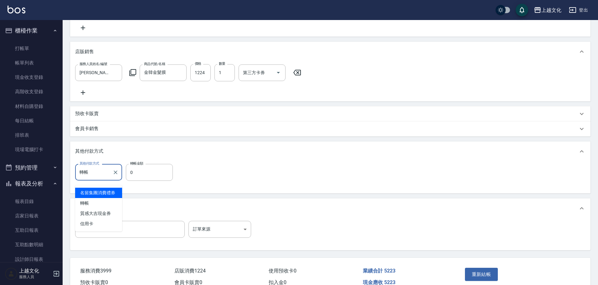
click at [90, 178] on input "轉帳" at bounding box center [94, 172] width 32 height 11
click at [85, 224] on span "信用卡" at bounding box center [98, 224] width 47 height 10
type input "信用卡"
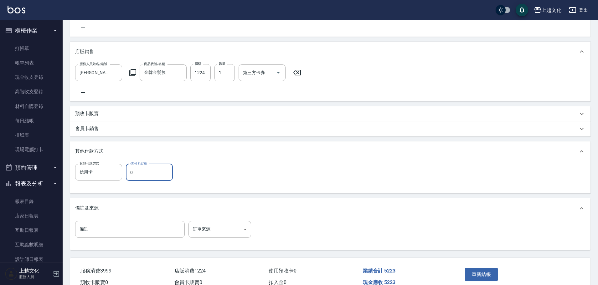
click at [131, 178] on input "0" at bounding box center [149, 172] width 47 height 17
type input "5223"
click at [483, 277] on button "重新結帳" at bounding box center [481, 274] width 33 height 13
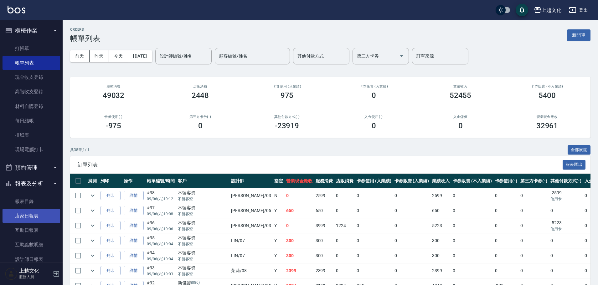
click at [32, 214] on link "店家日報表" at bounding box center [32, 216] width 58 height 14
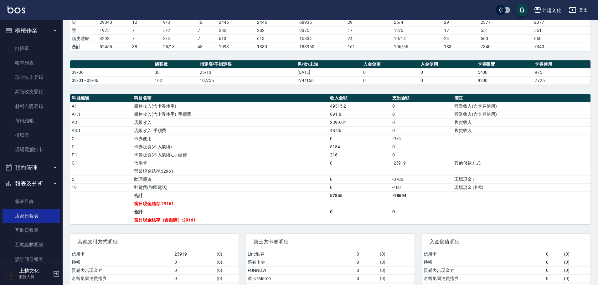
scroll to position [137, 0]
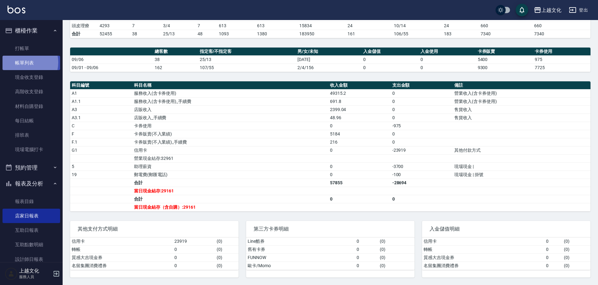
click at [21, 63] on link "帳單列表" at bounding box center [32, 63] width 58 height 14
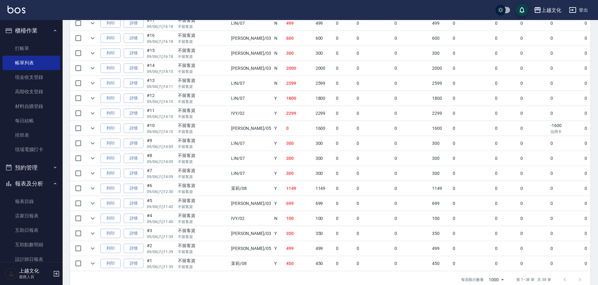
scroll to position [501, 0]
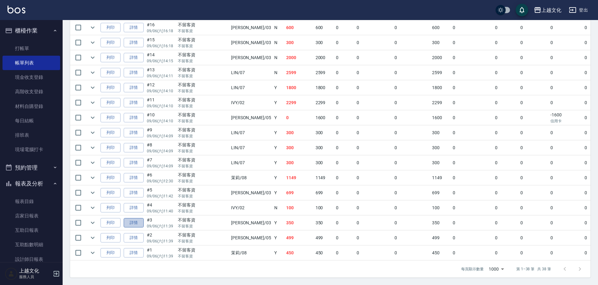
click at [137, 223] on link "詳情" at bounding box center [134, 223] width 20 height 10
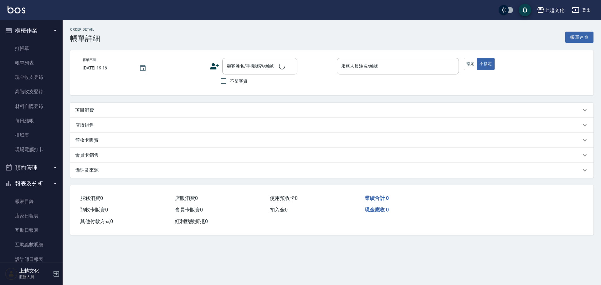
type input "[DATE] 11:39"
checkbox input "true"
type input "[PERSON_NAME]-03"
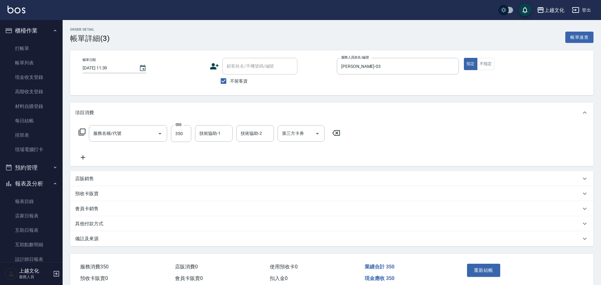
type input "指定單剪(209)"
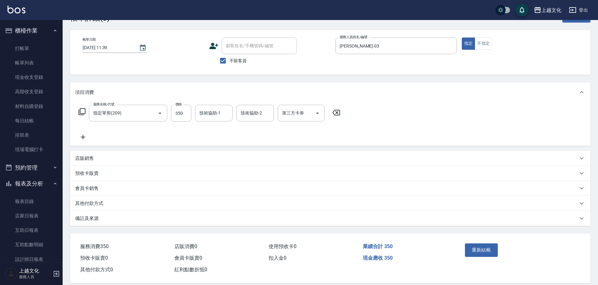
scroll to position [29, 0]
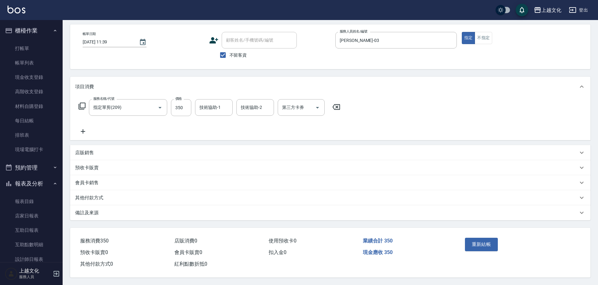
drag, startPoint x: 89, startPoint y: 193, endPoint x: 92, endPoint y: 189, distance: 5.2
click at [89, 195] on p "其他付款方式" at bounding box center [89, 198] width 28 height 7
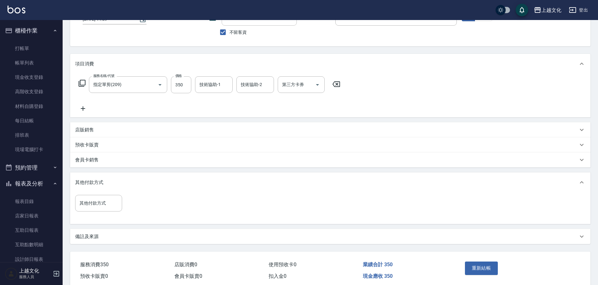
scroll to position [75, 0]
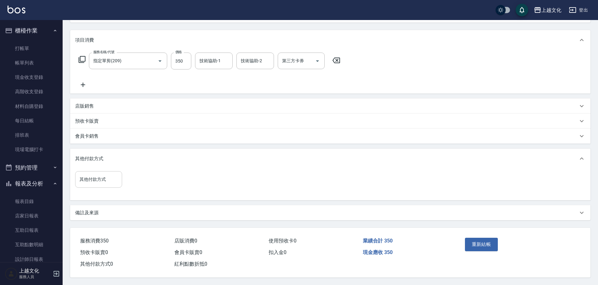
click at [87, 176] on input "其他付款方式" at bounding box center [98, 179] width 41 height 11
click at [81, 201] on span "轉帳" at bounding box center [98, 206] width 47 height 10
click at [81, 201] on div "項目消費 服務名稱/代號 指定單剪(209) 服務名稱/代號 價格 350 價格 技術協助-1 技術協助-1 技術協助-2 技術協助-2 第三方卡券 第三方卡…" at bounding box center [330, 125] width 520 height 190
type input "轉帳"
click at [128, 180] on input "0" at bounding box center [149, 179] width 47 height 17
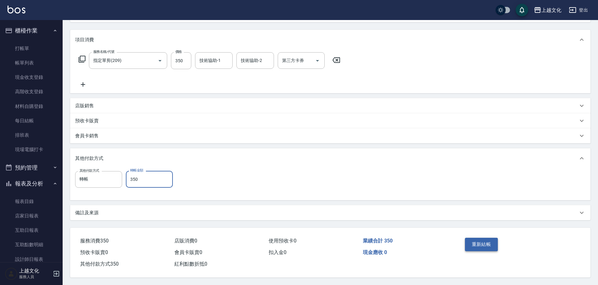
type input "350"
click at [473, 245] on button "重新結帳" at bounding box center [481, 244] width 33 height 13
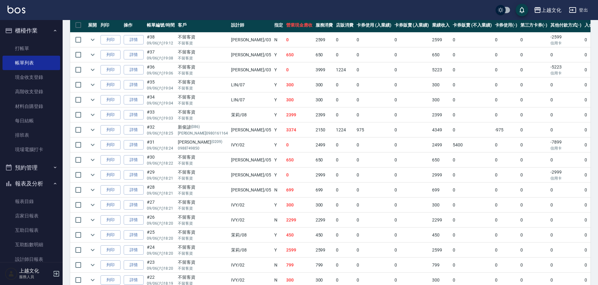
scroll to position [157, 0]
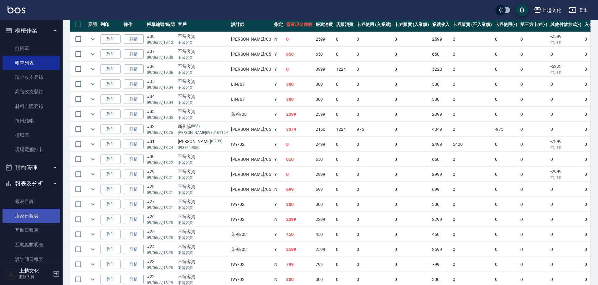
click at [29, 218] on link "店家日報表" at bounding box center [32, 216] width 58 height 14
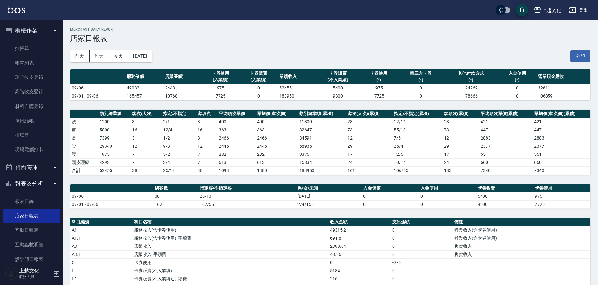
scroll to position [125, 0]
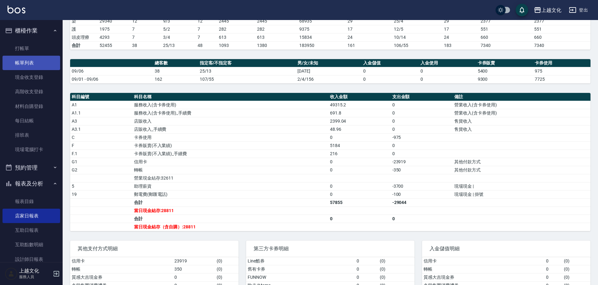
click at [21, 60] on link "帳單列表" at bounding box center [32, 63] width 58 height 14
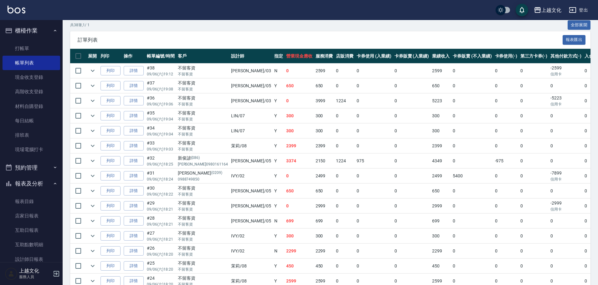
scroll to position [125, 0]
click at [139, 146] on link "詳情" at bounding box center [134, 146] width 20 height 10
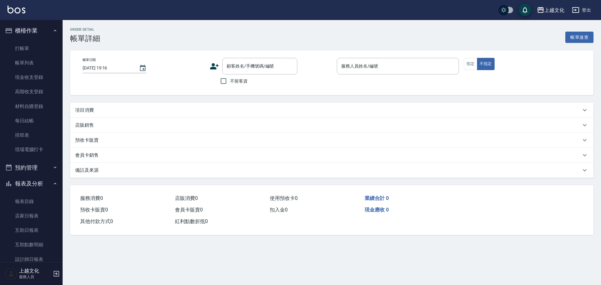
type input "[DATE] 19:03"
checkbox input "true"
type input "茉莉-08"
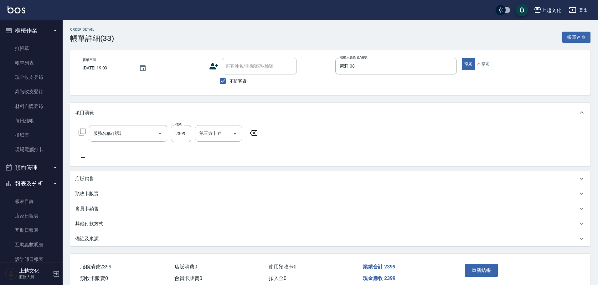
type input "日系染髮(401)"
click at [179, 141] on input "2399" at bounding box center [181, 133] width 20 height 17
type input "2388"
click at [470, 269] on button "重新結帳" at bounding box center [481, 270] width 33 height 13
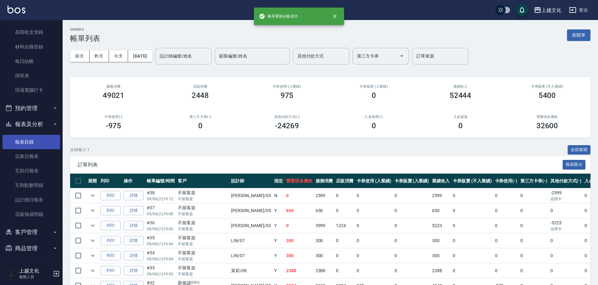
scroll to position [61, 0]
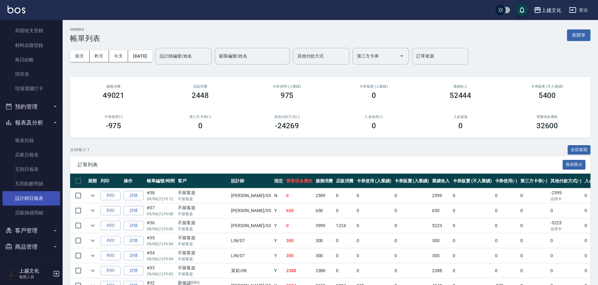
click at [24, 195] on link "設計師日報表" at bounding box center [32, 198] width 58 height 14
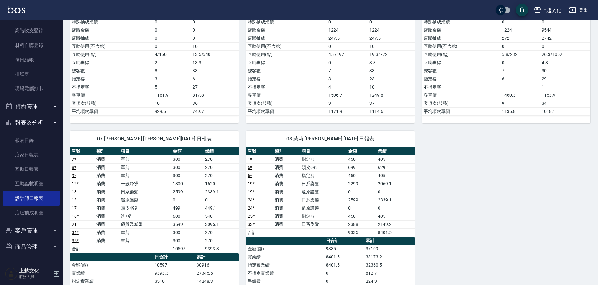
scroll to position [250, 0]
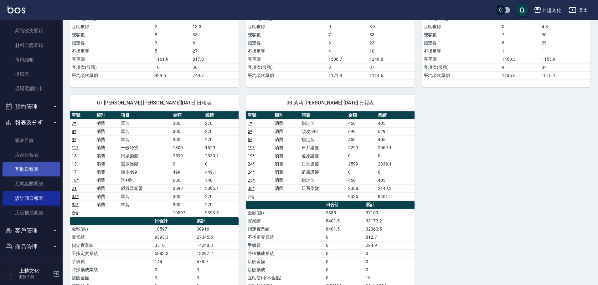
click at [25, 170] on link "互助日報表" at bounding box center [32, 169] width 58 height 14
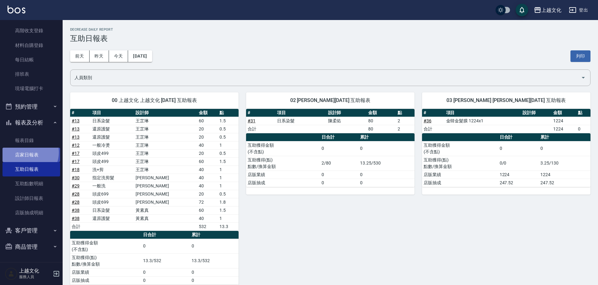
click at [27, 152] on link "店家日報表" at bounding box center [32, 155] width 58 height 14
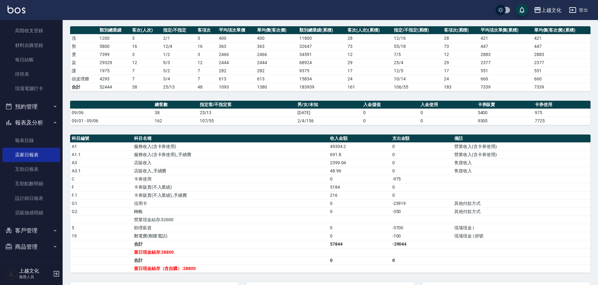
scroll to position [145, 0]
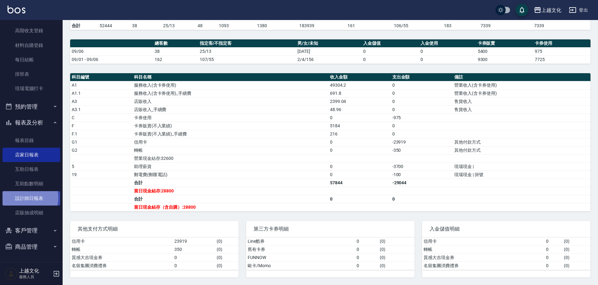
click at [18, 198] on link "設計師日報表" at bounding box center [32, 198] width 58 height 14
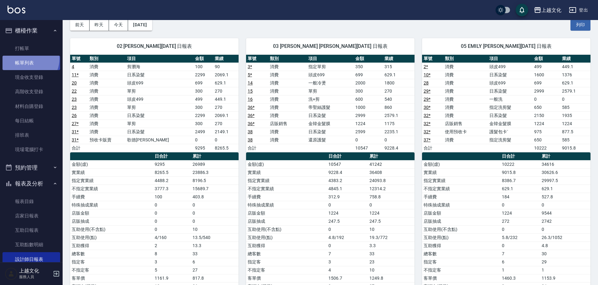
click at [28, 59] on link "帳單列表" at bounding box center [32, 63] width 58 height 14
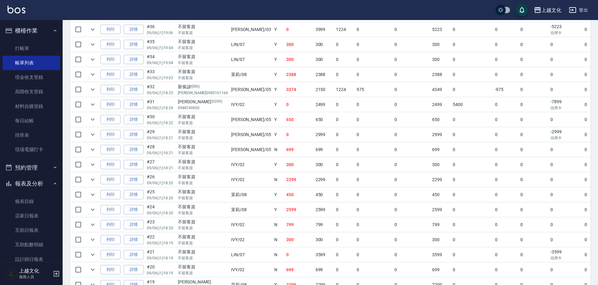
scroll to position [190, 0]
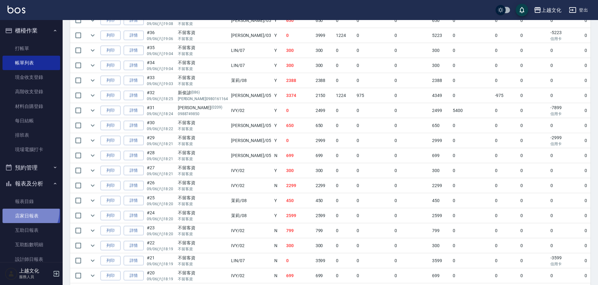
click at [23, 211] on link "店家日報表" at bounding box center [32, 216] width 58 height 14
